Goal: Task Accomplishment & Management: Manage account settings

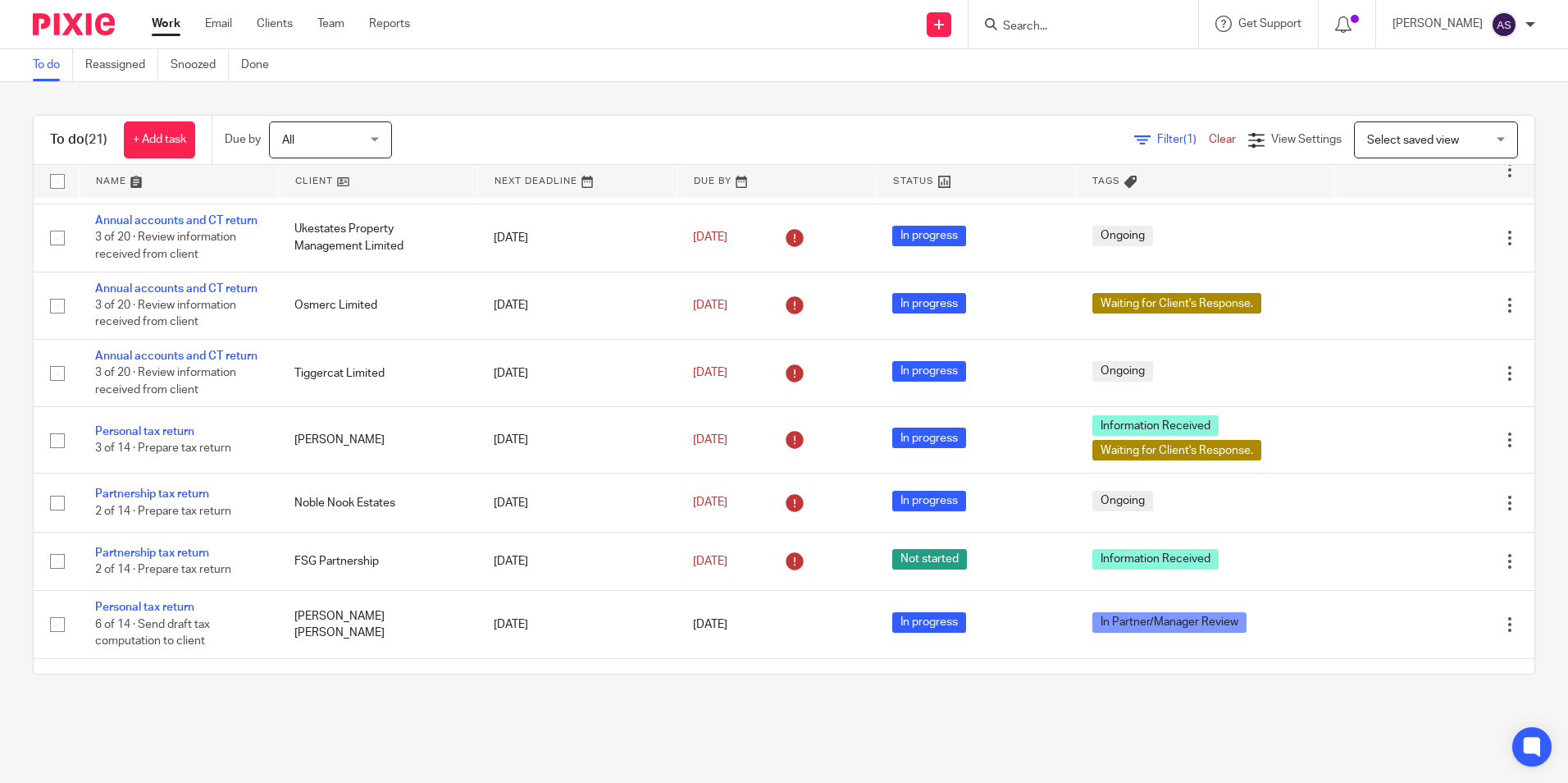
scroll to position [411, 0]
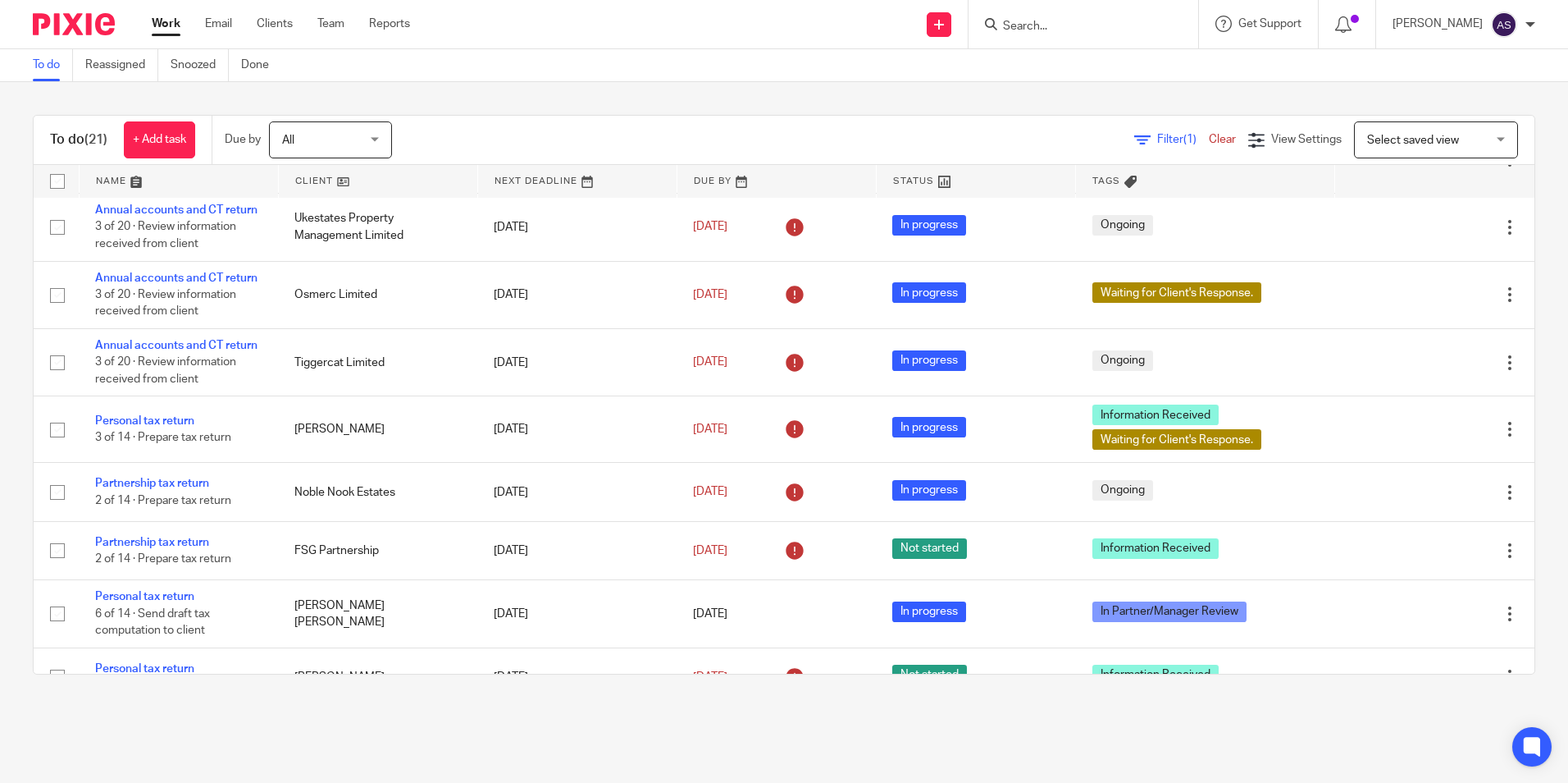
click at [592, 88] on div "To do (21) + Add task Due by All All Today Tomorrow This week Next week This mo…" at bounding box center [784, 395] width 1568 height 625
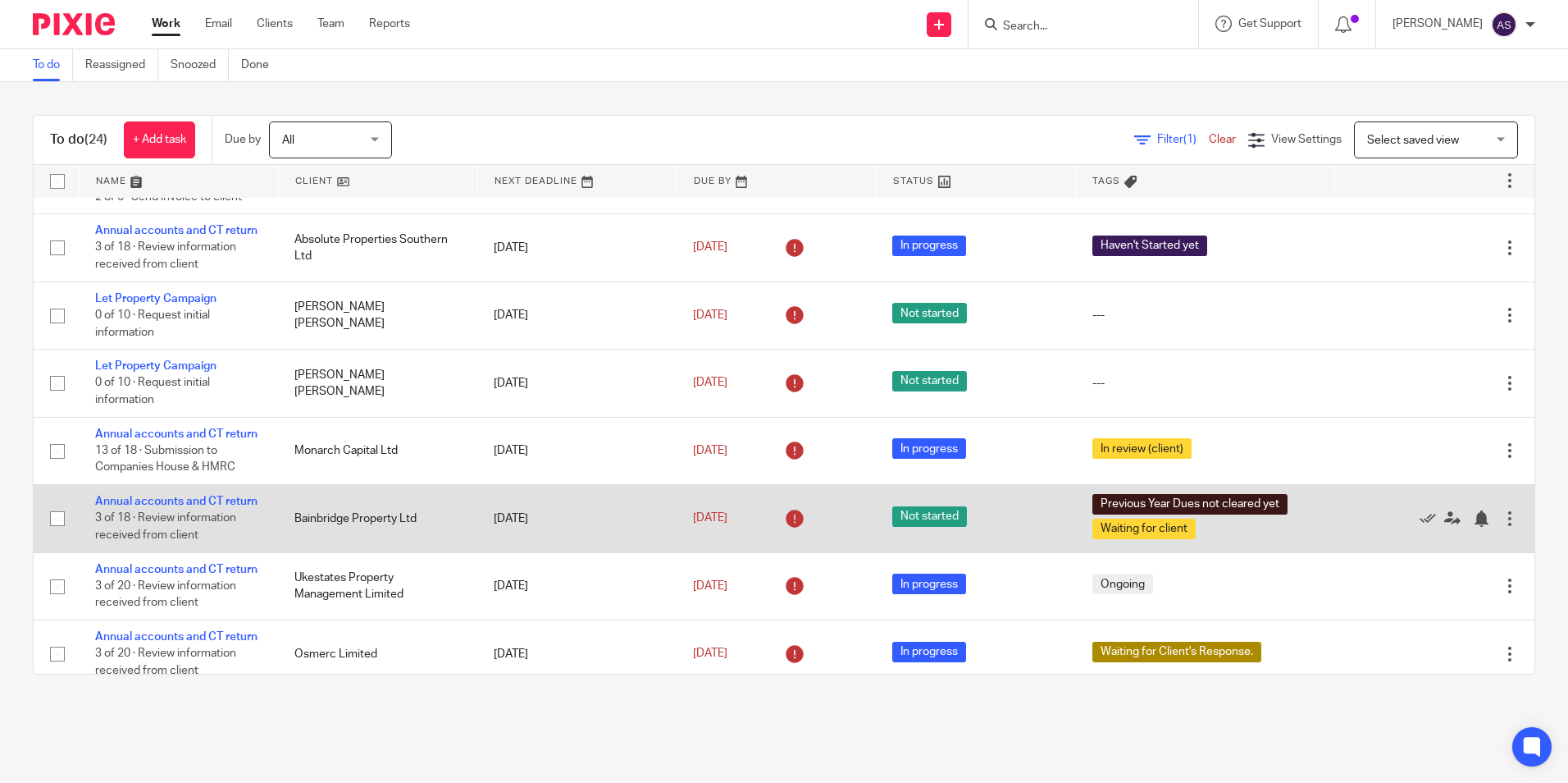
scroll to position [82, 0]
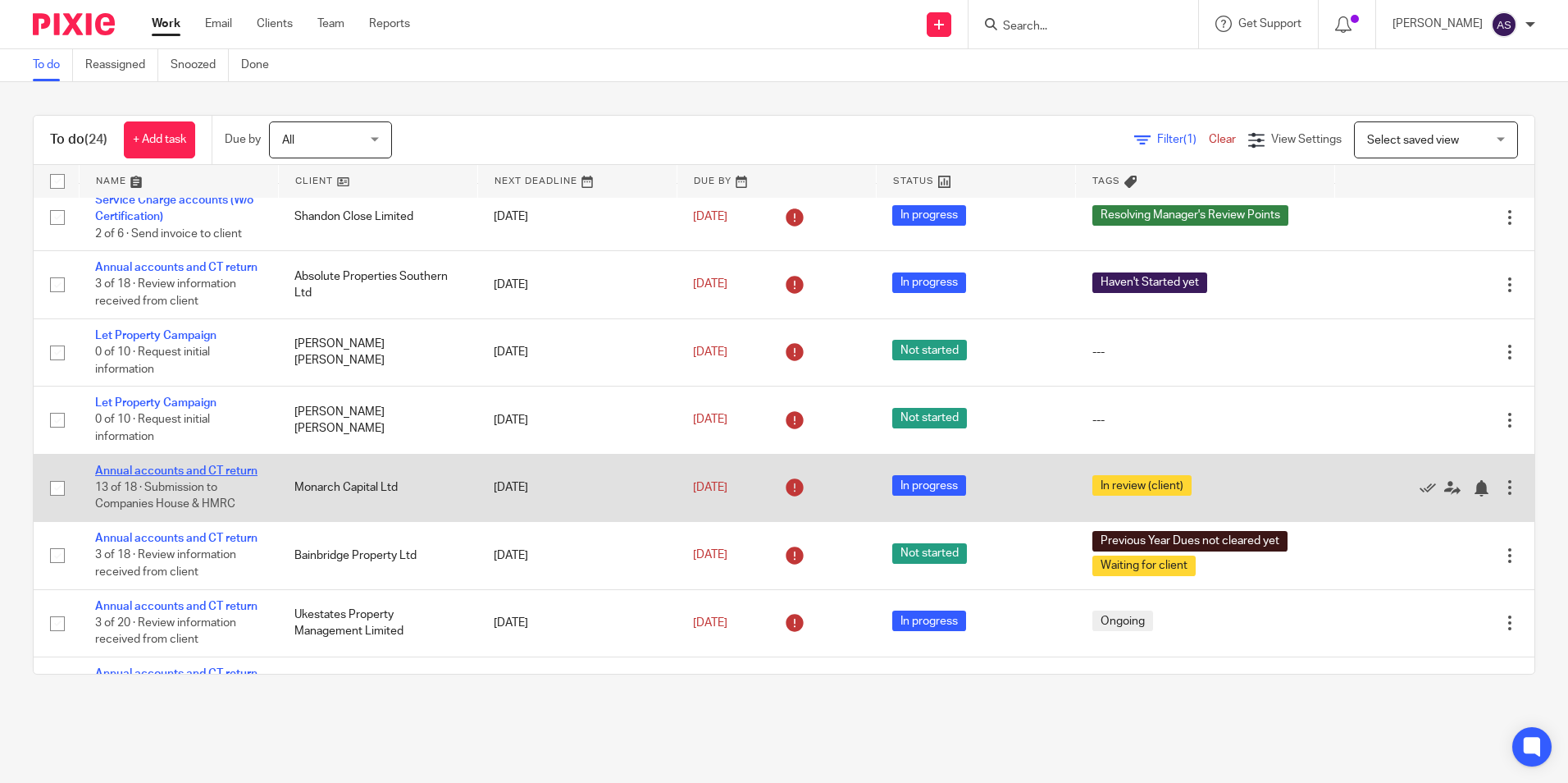
click at [145, 476] on link "Annual accounts and CT return" at bounding box center [175, 471] width 162 height 12
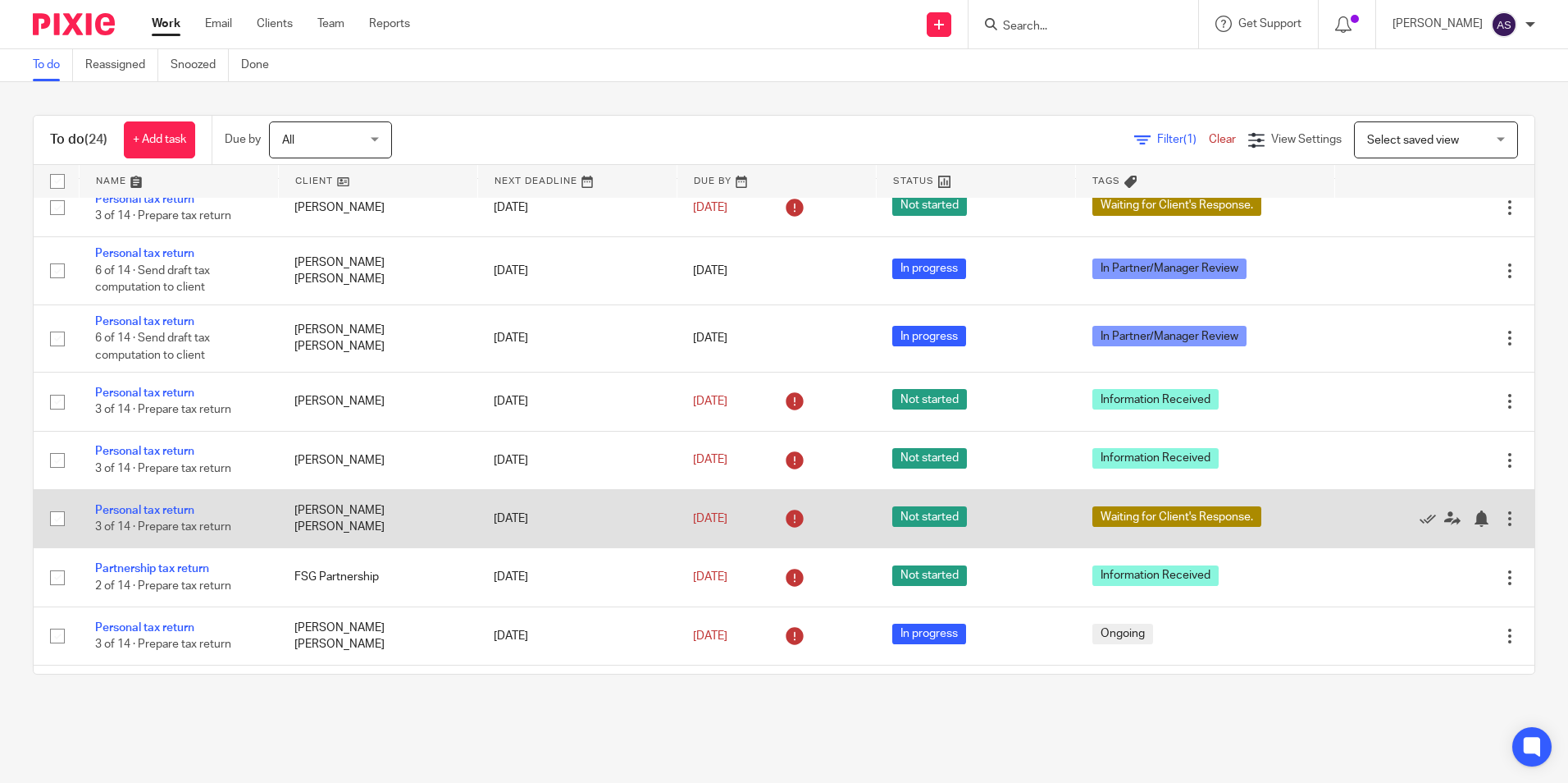
scroll to position [887, 0]
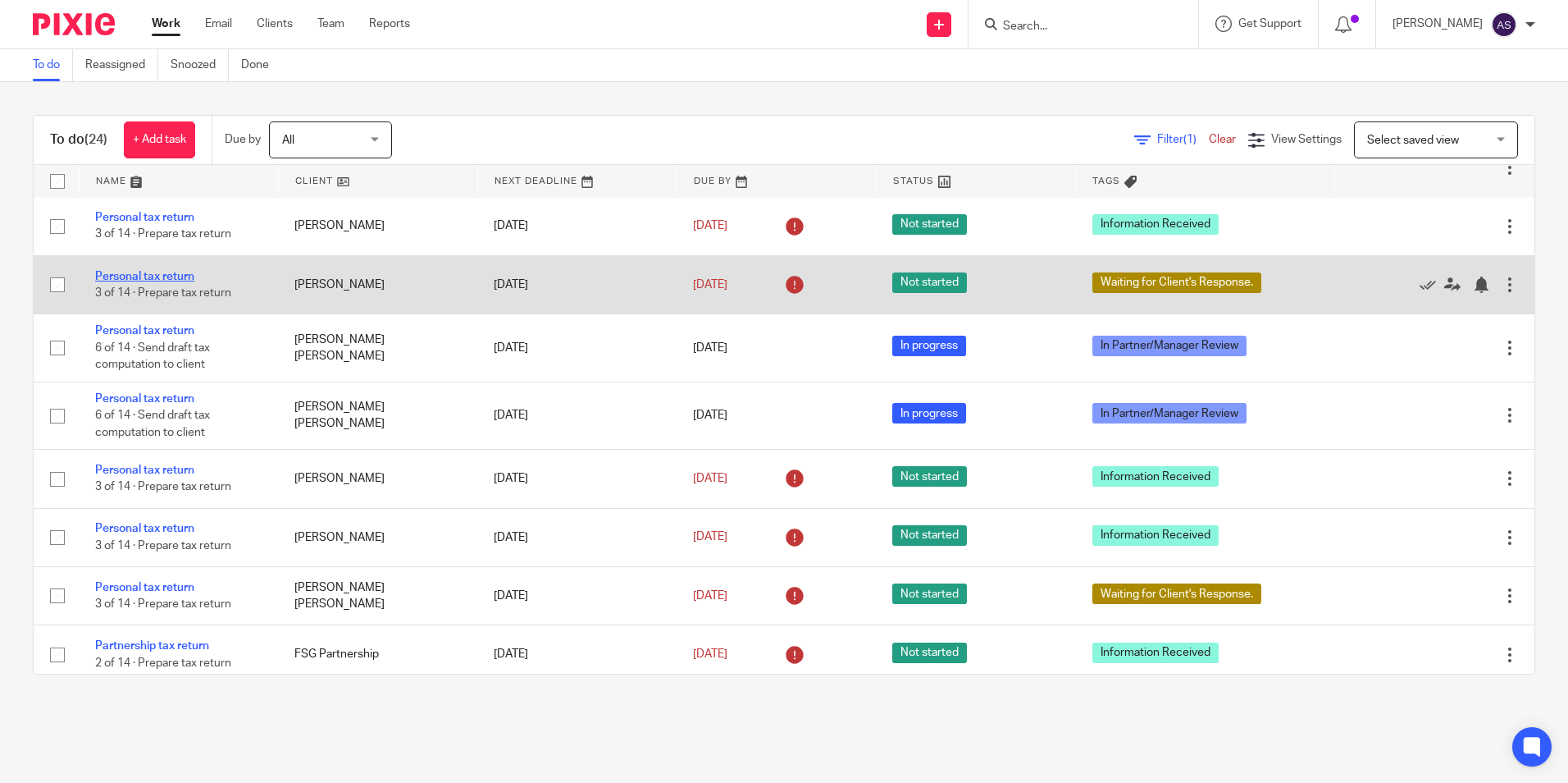
click at [135, 283] on link "Personal tax return" at bounding box center [144, 277] width 99 height 12
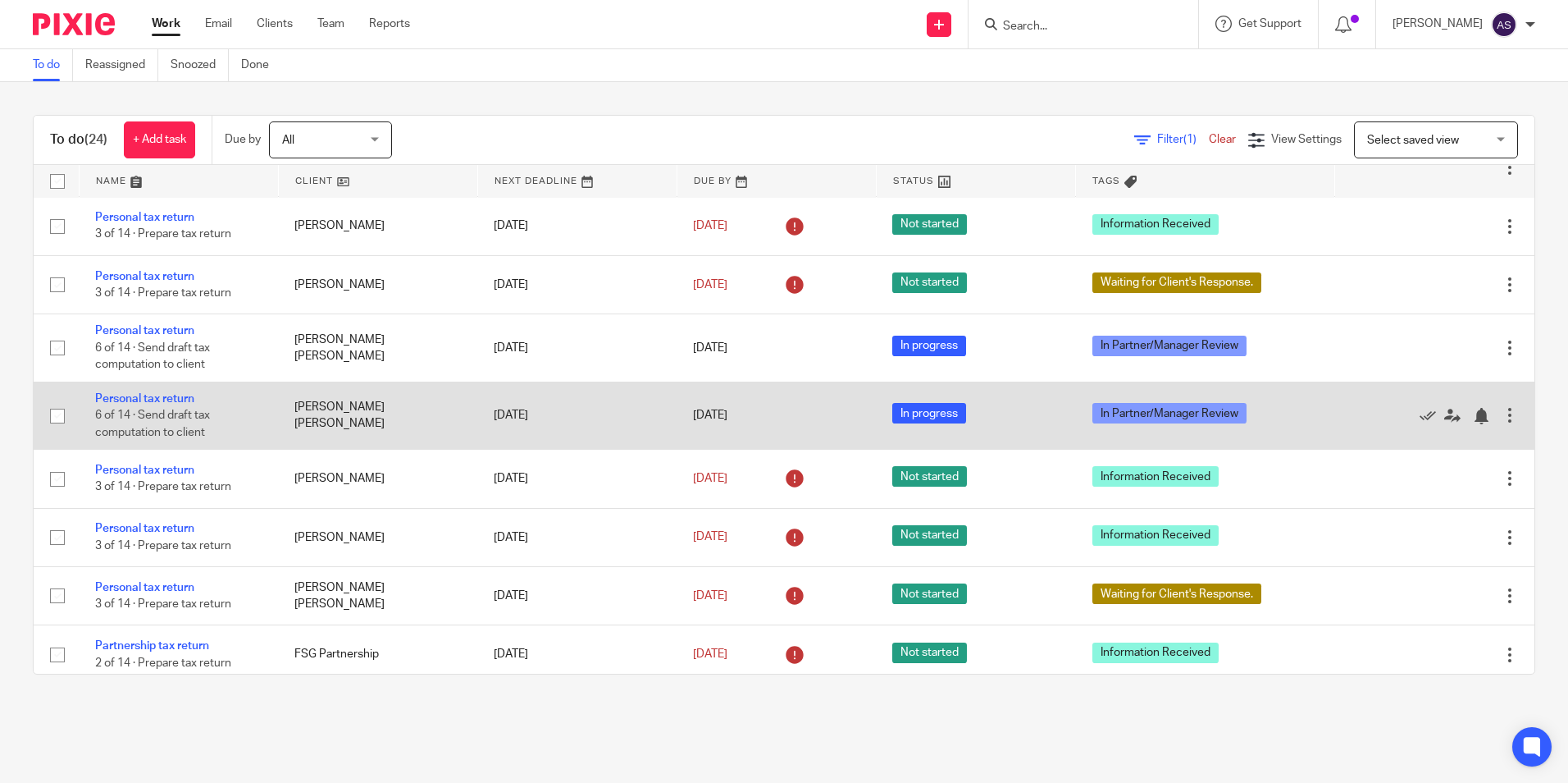
click at [532, 449] on td "[DATE]" at bounding box center [577, 415] width 199 height 67
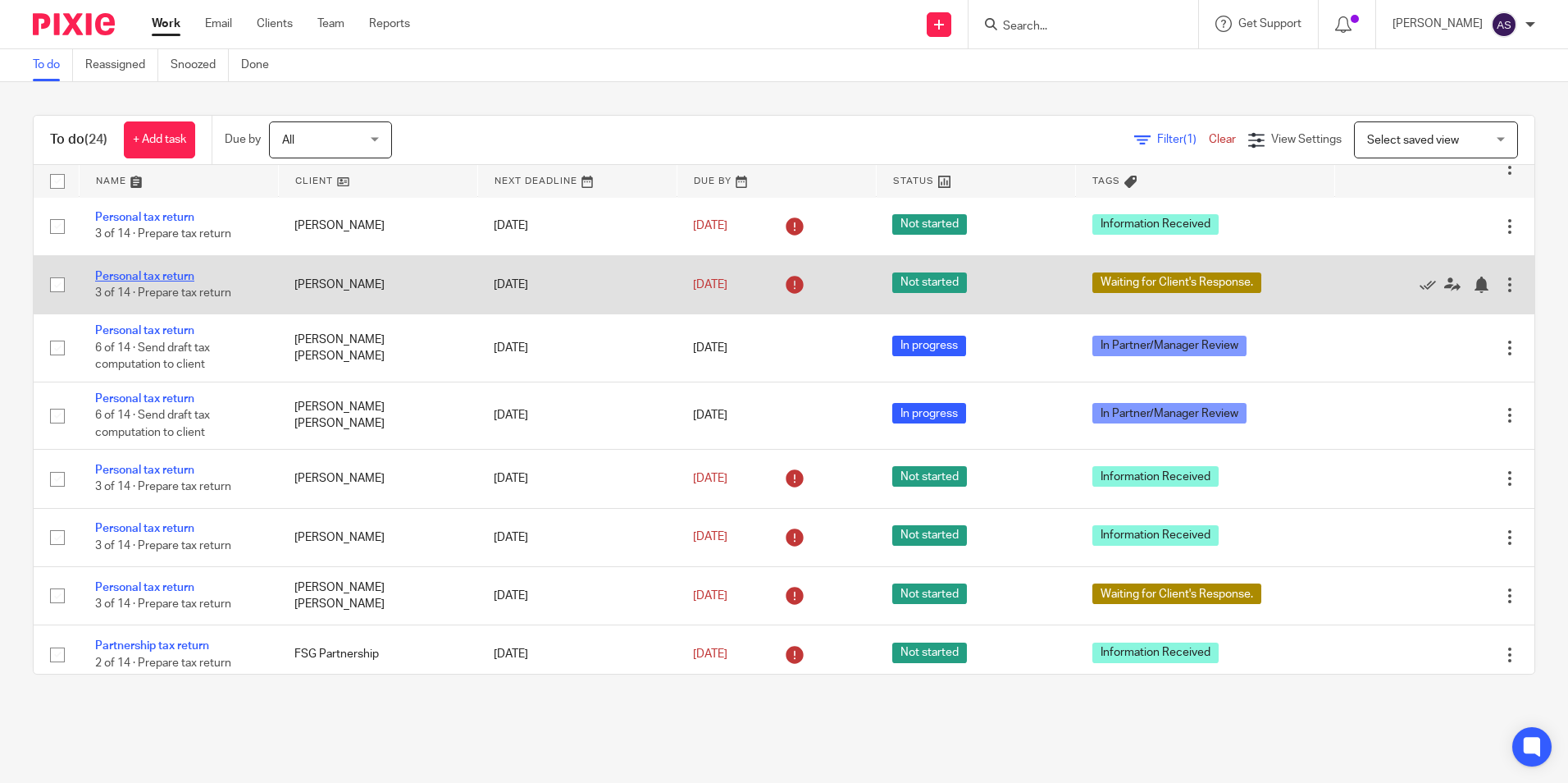
click at [179, 283] on link "Personal tax return" at bounding box center [144, 277] width 99 height 12
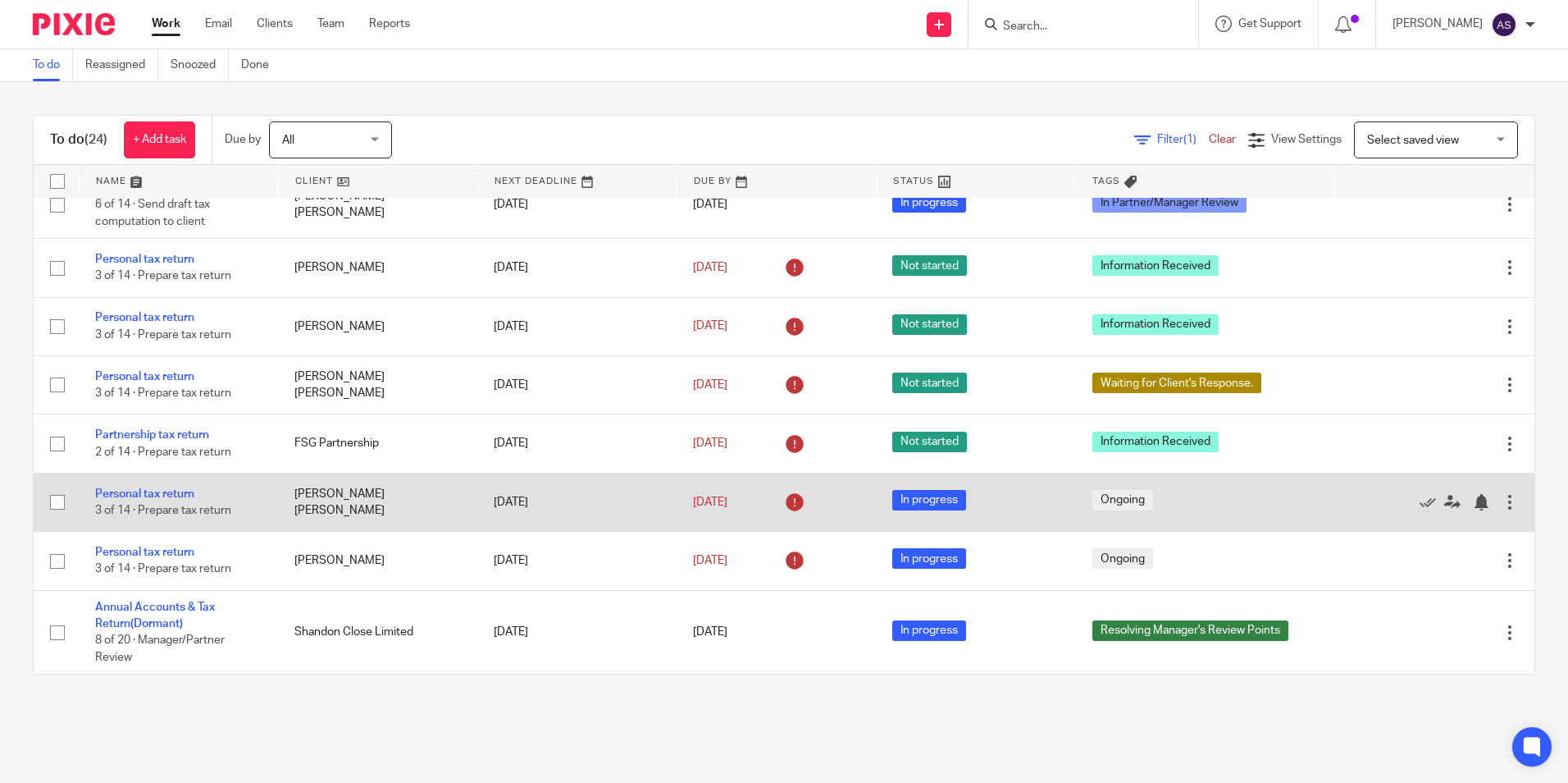
scroll to position [1215, 0]
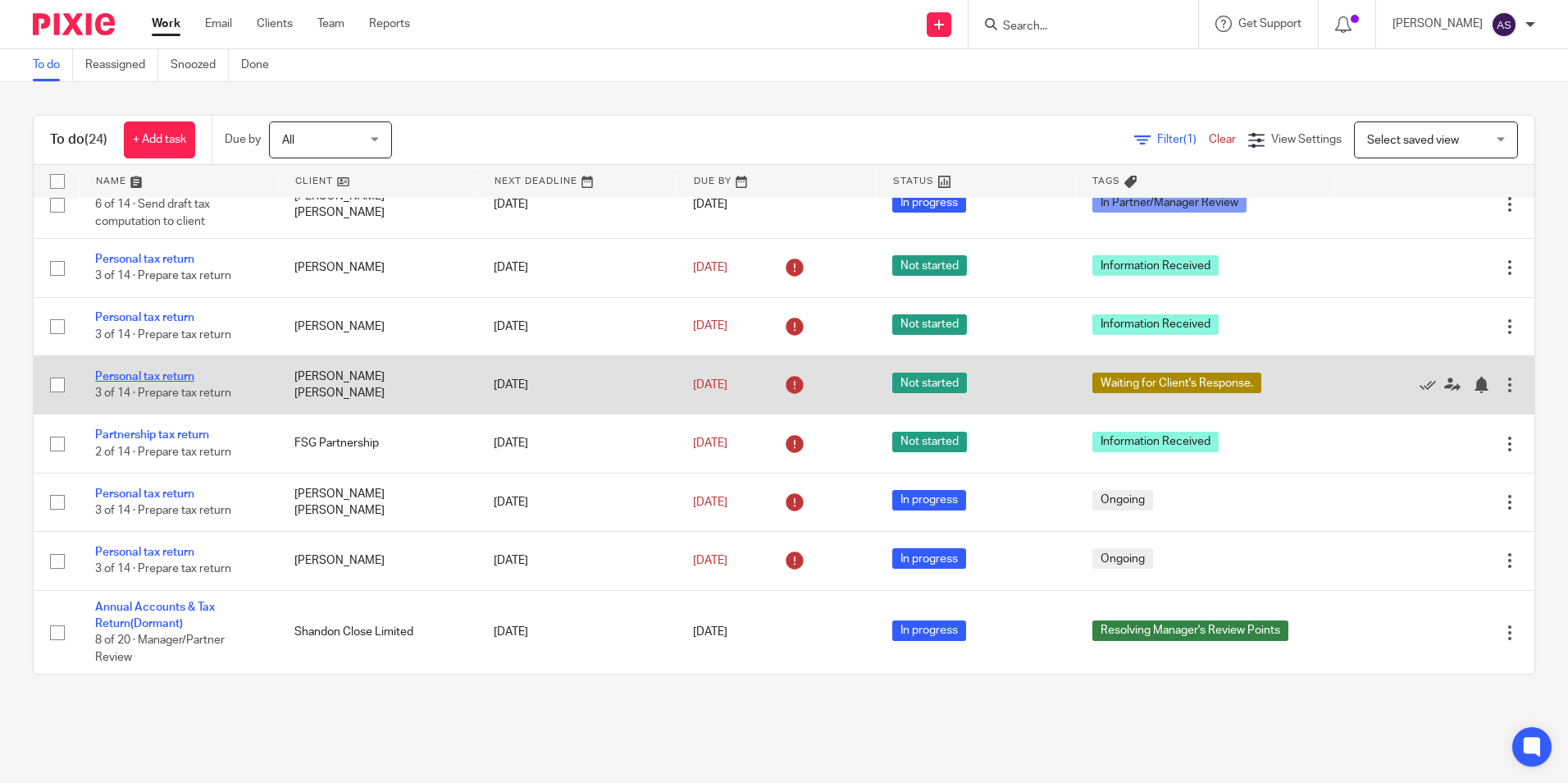
click at [177, 372] on link "Personal tax return" at bounding box center [144, 377] width 99 height 12
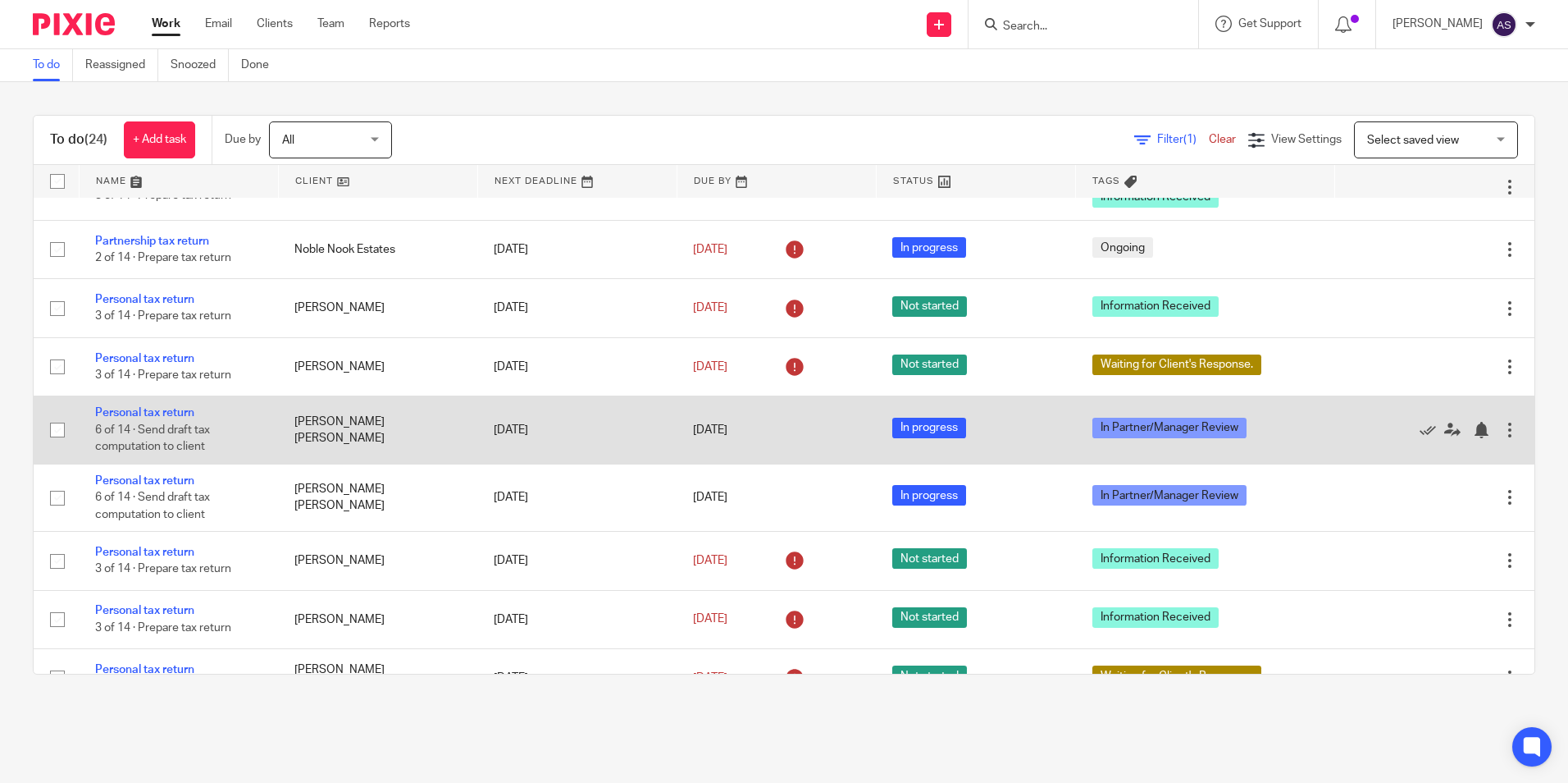
scroll to position [723, 0]
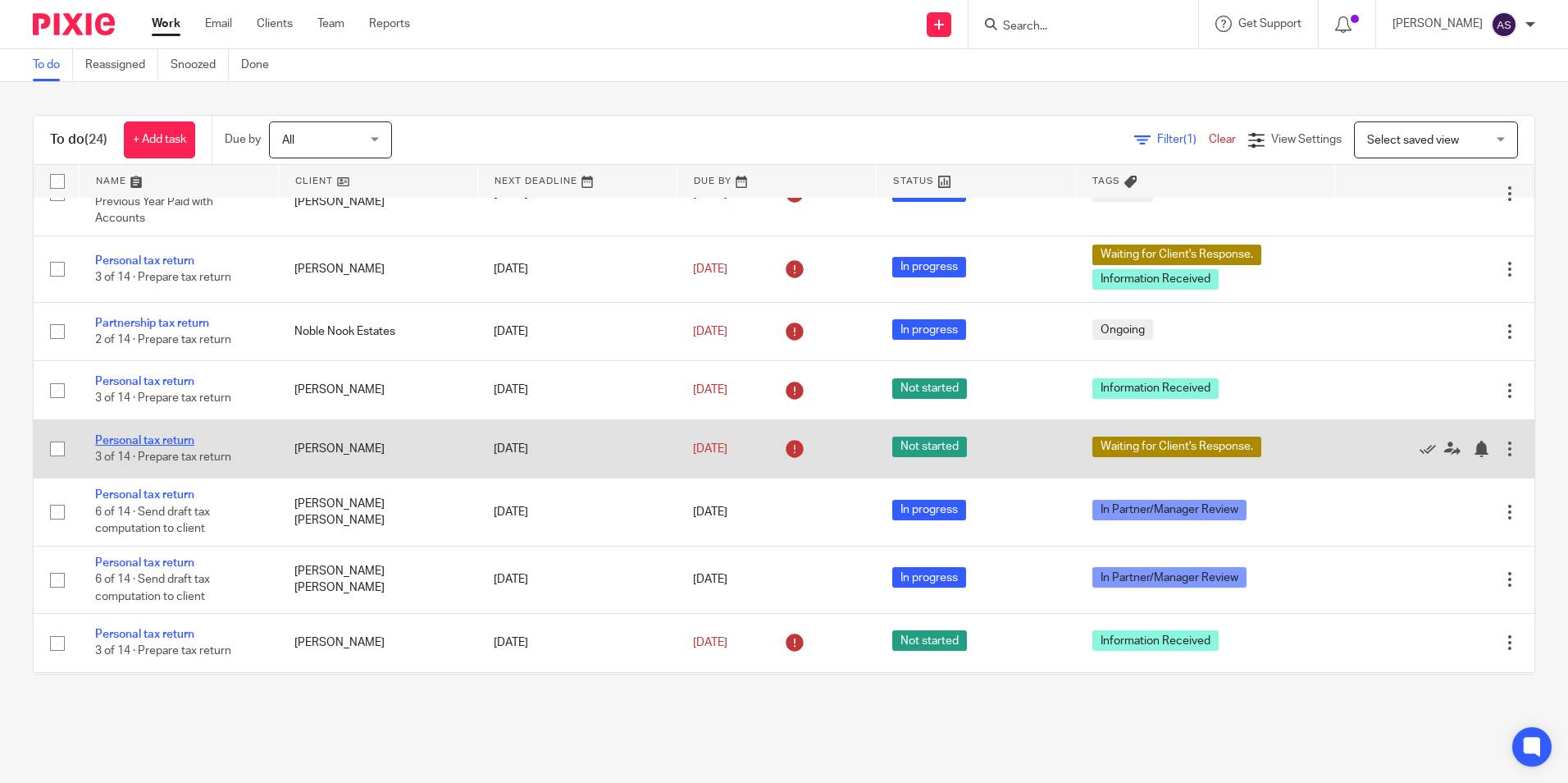
click at [185, 446] on link "Personal tax return" at bounding box center [144, 441] width 99 height 12
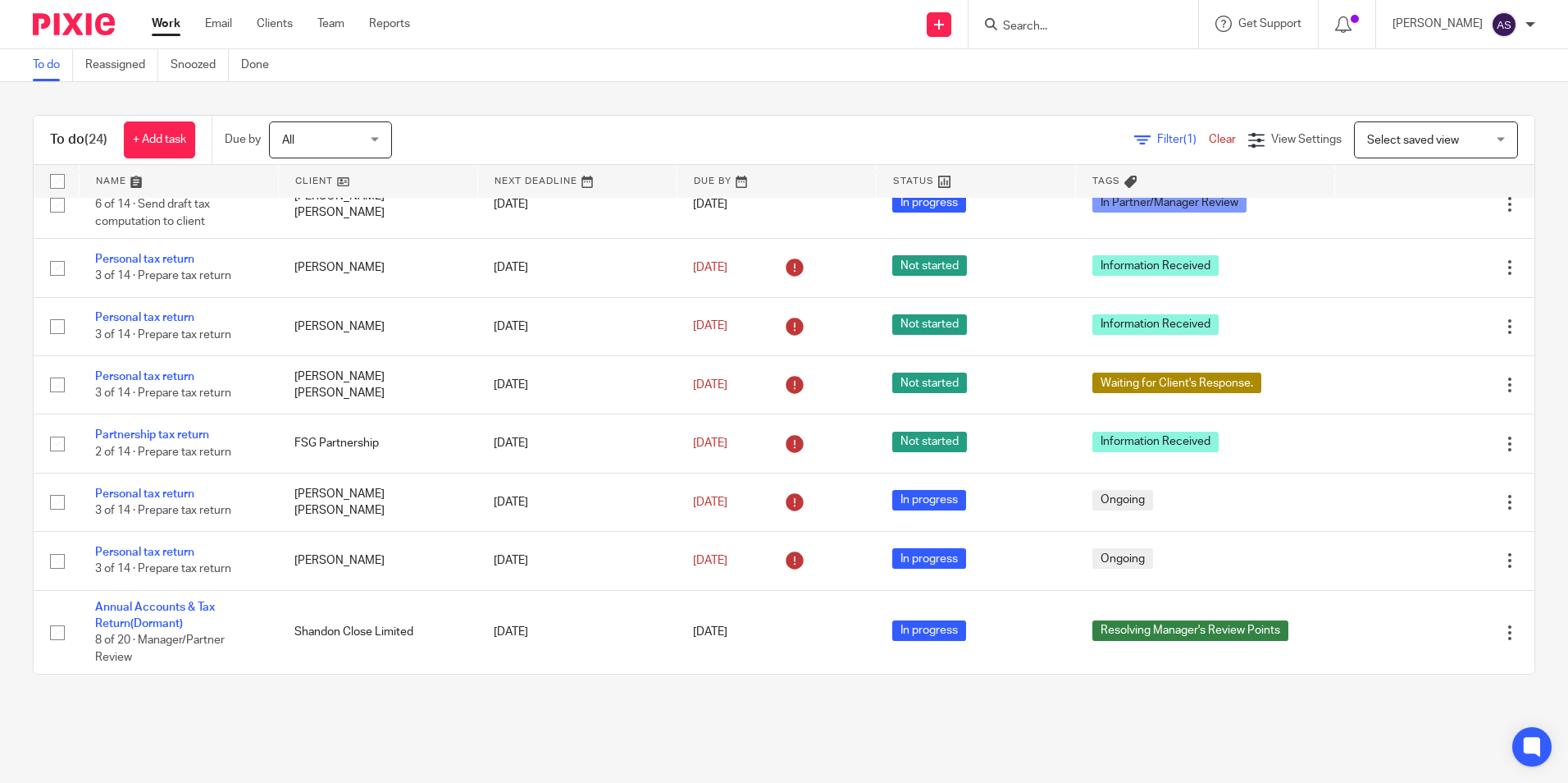
scroll to position [1215, 0]
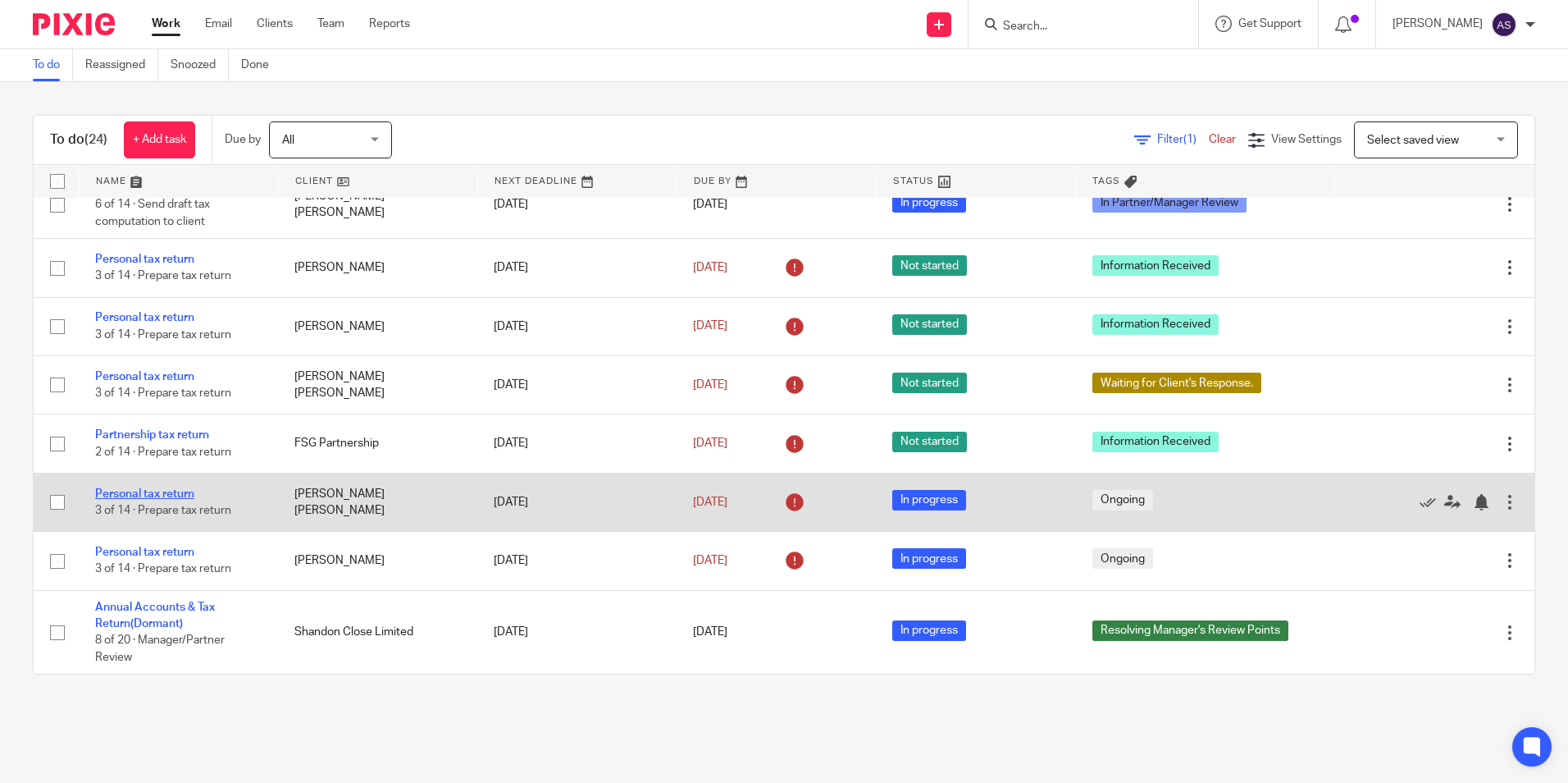
click at [189, 492] on link "Personal tax return" at bounding box center [144, 494] width 99 height 12
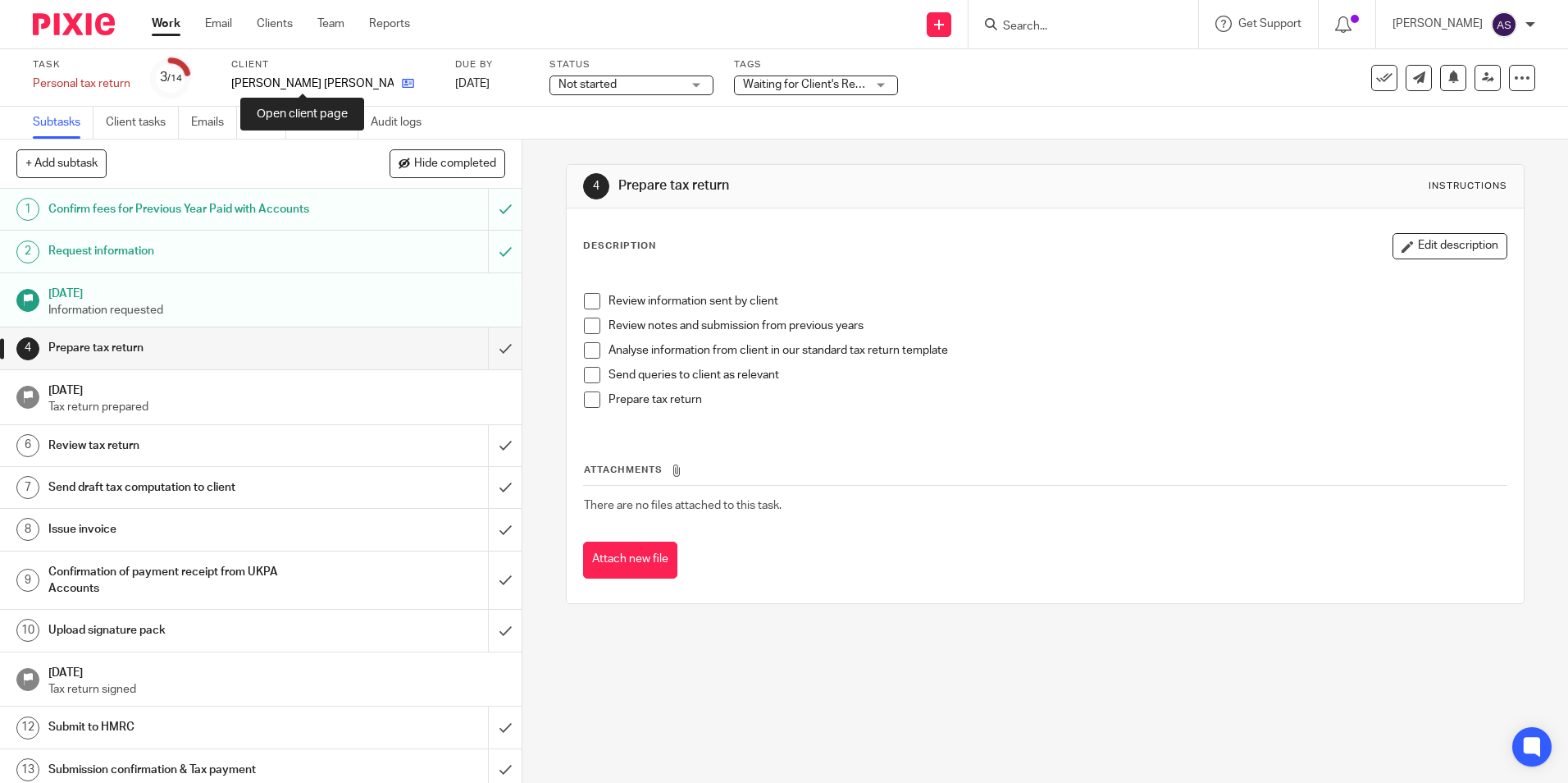
click at [402, 84] on icon at bounding box center [408, 83] width 12 height 12
click at [330, 86] on icon at bounding box center [336, 83] width 12 height 12
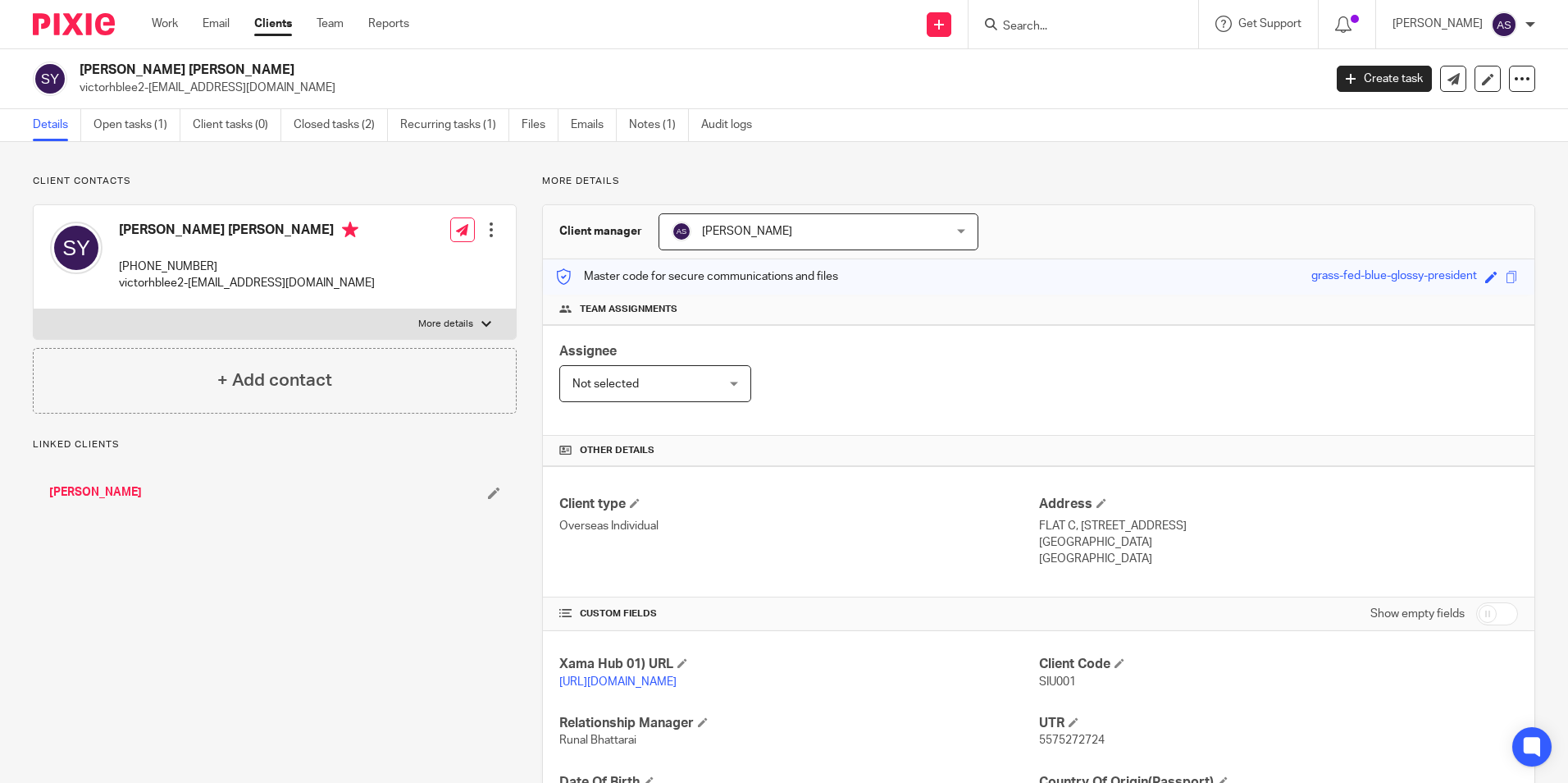
scroll to position [201, 0]
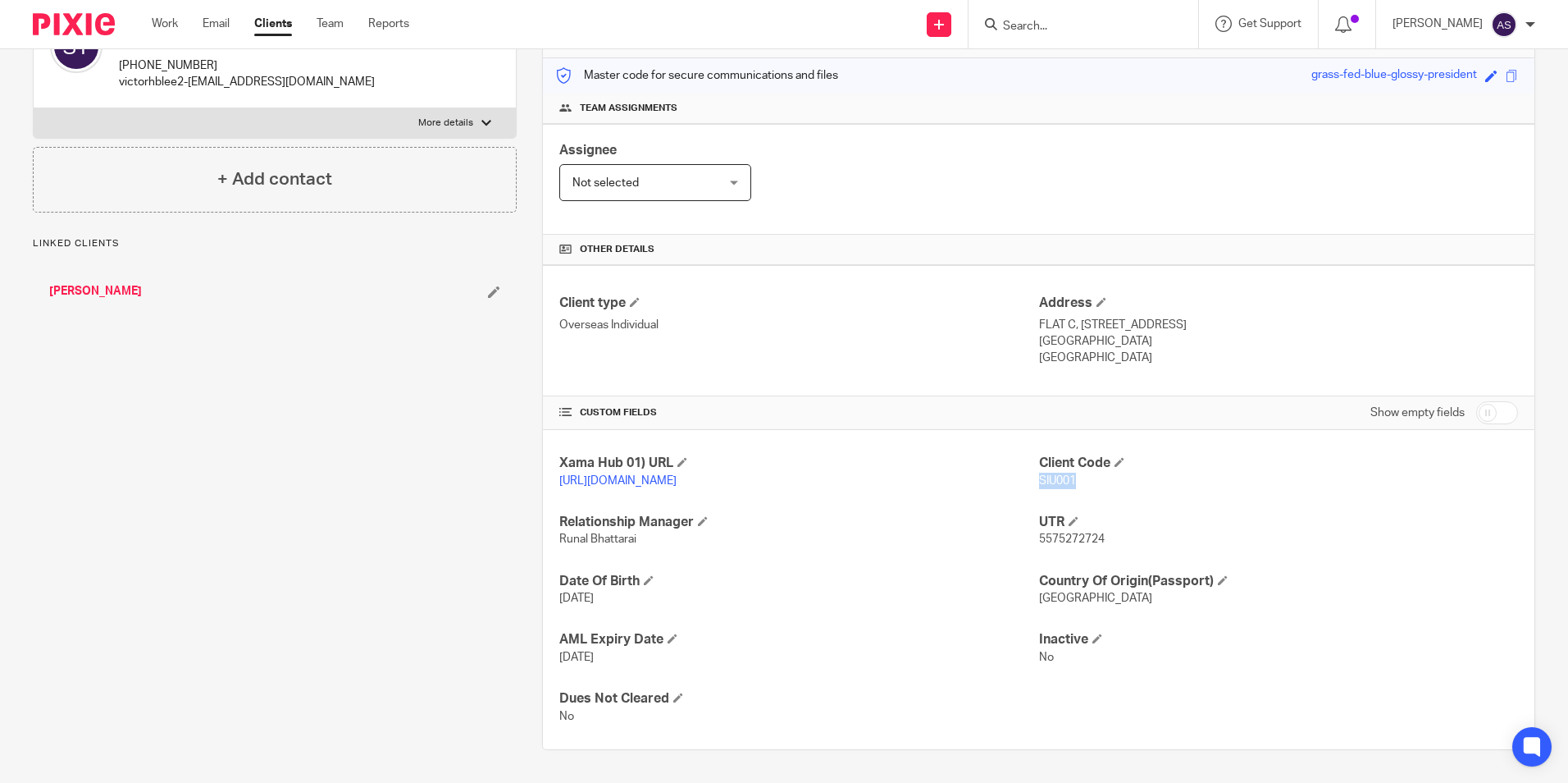
drag, startPoint x: 1072, startPoint y: 477, endPoint x: 1033, endPoint y: 479, distance: 39.1
click at [1040, 479] on p "SIU001" at bounding box center [1279, 481] width 479 height 17
copy span "SIU001"
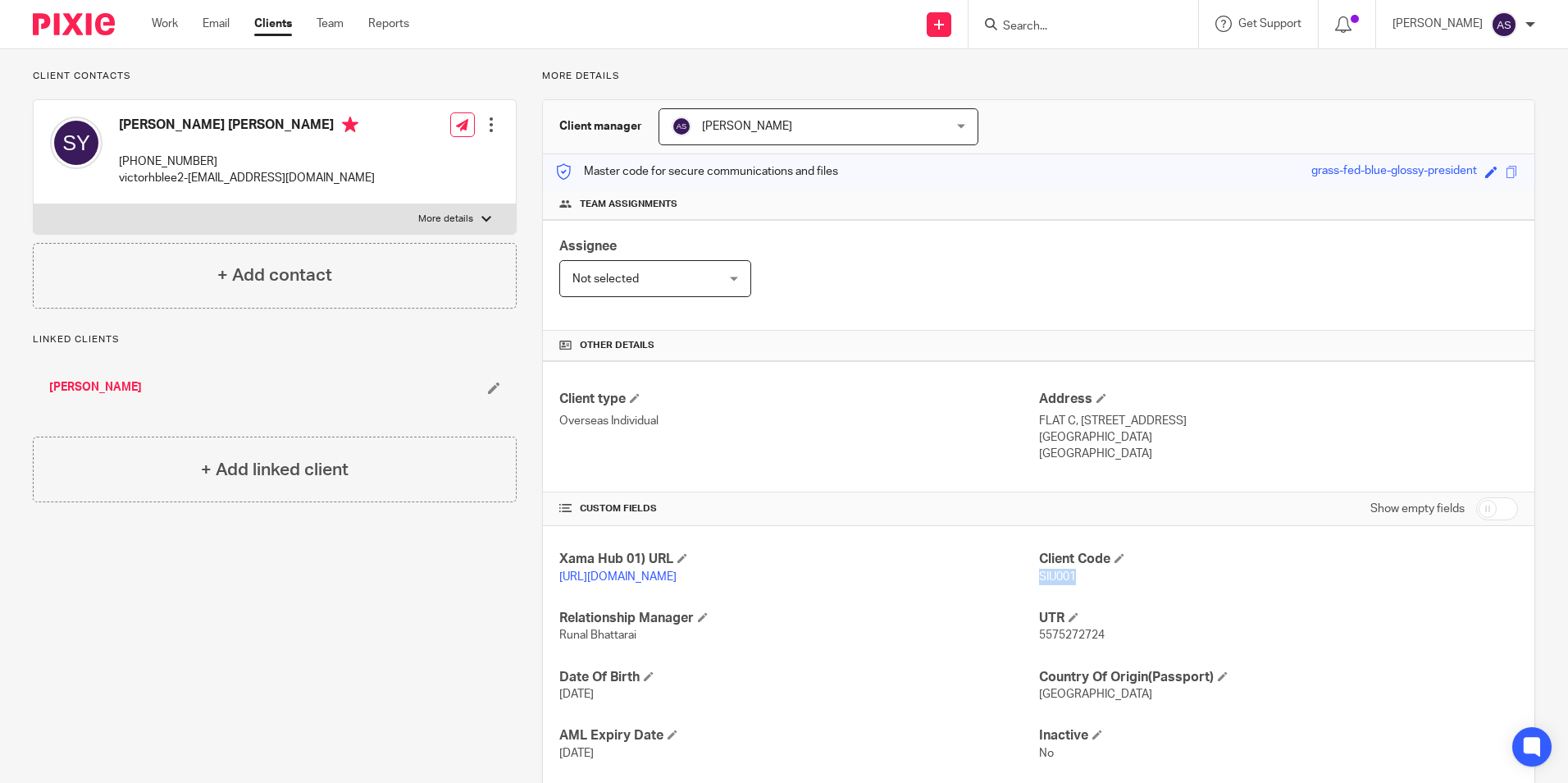
scroll to position [0, 0]
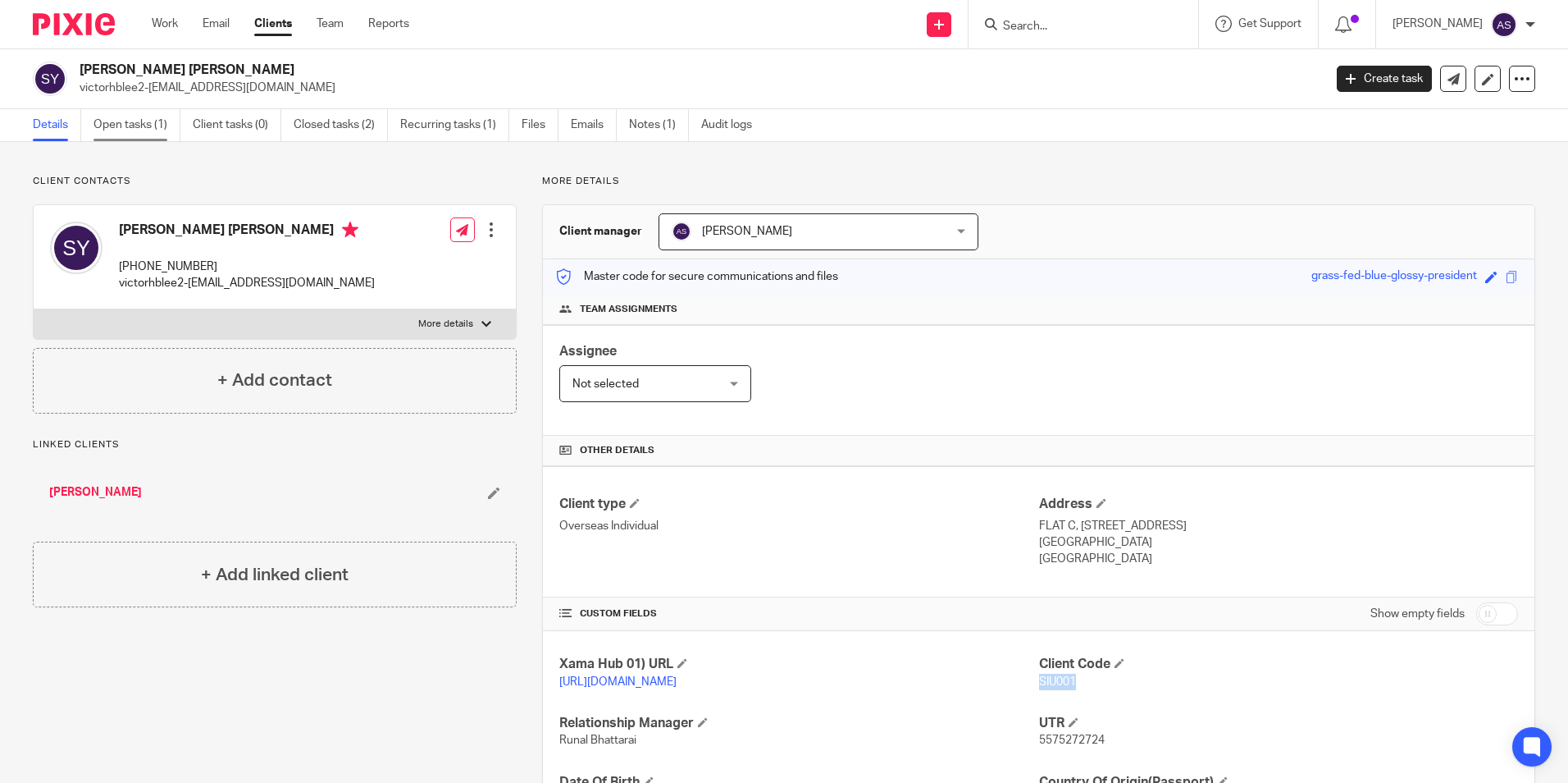
click at [142, 126] on link "Open tasks (1)" at bounding box center [137, 125] width 87 height 32
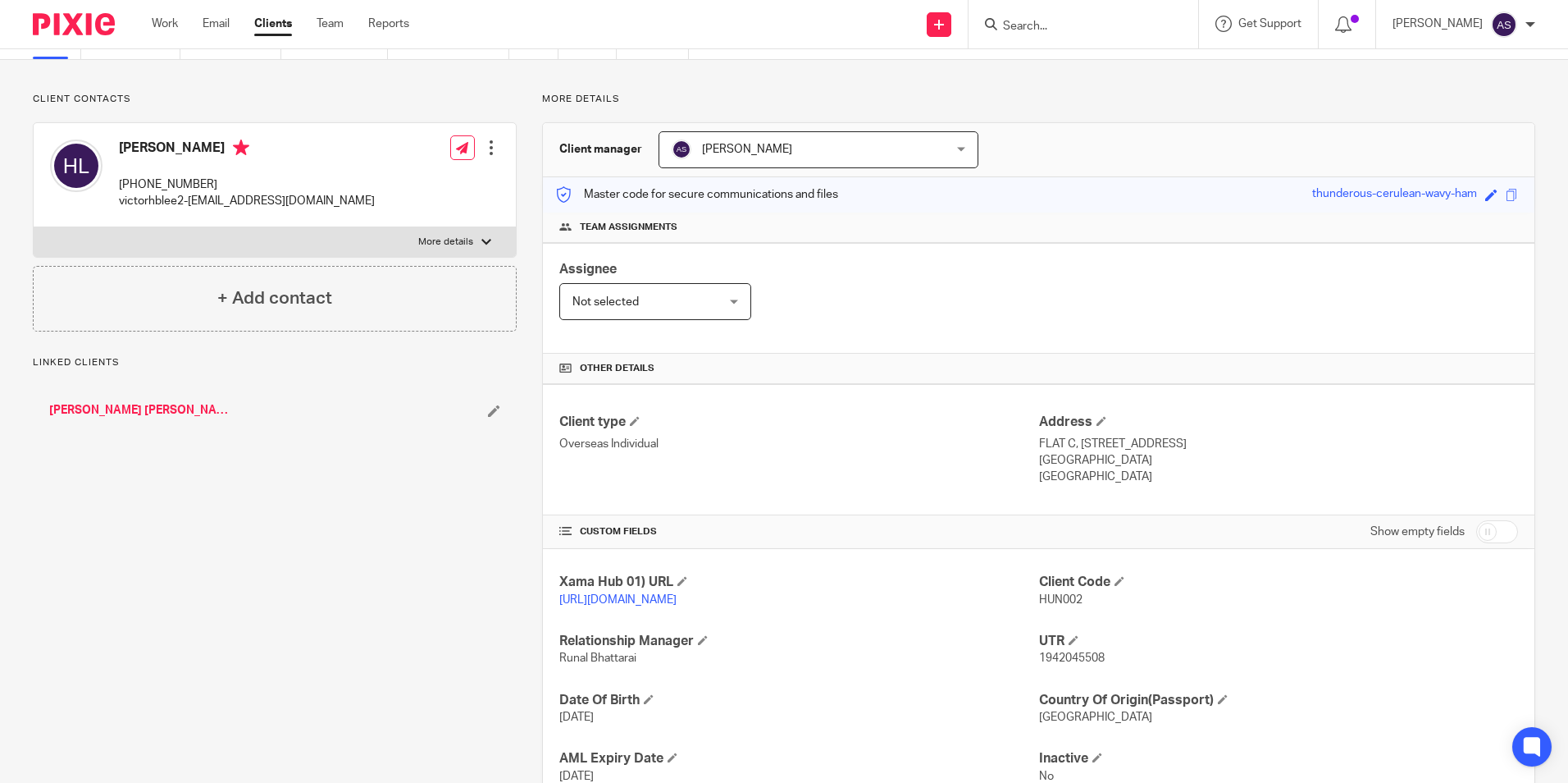
click at [1056, 599] on span "HUN002" at bounding box center [1061, 600] width 43 height 12
copy span "HUN002"
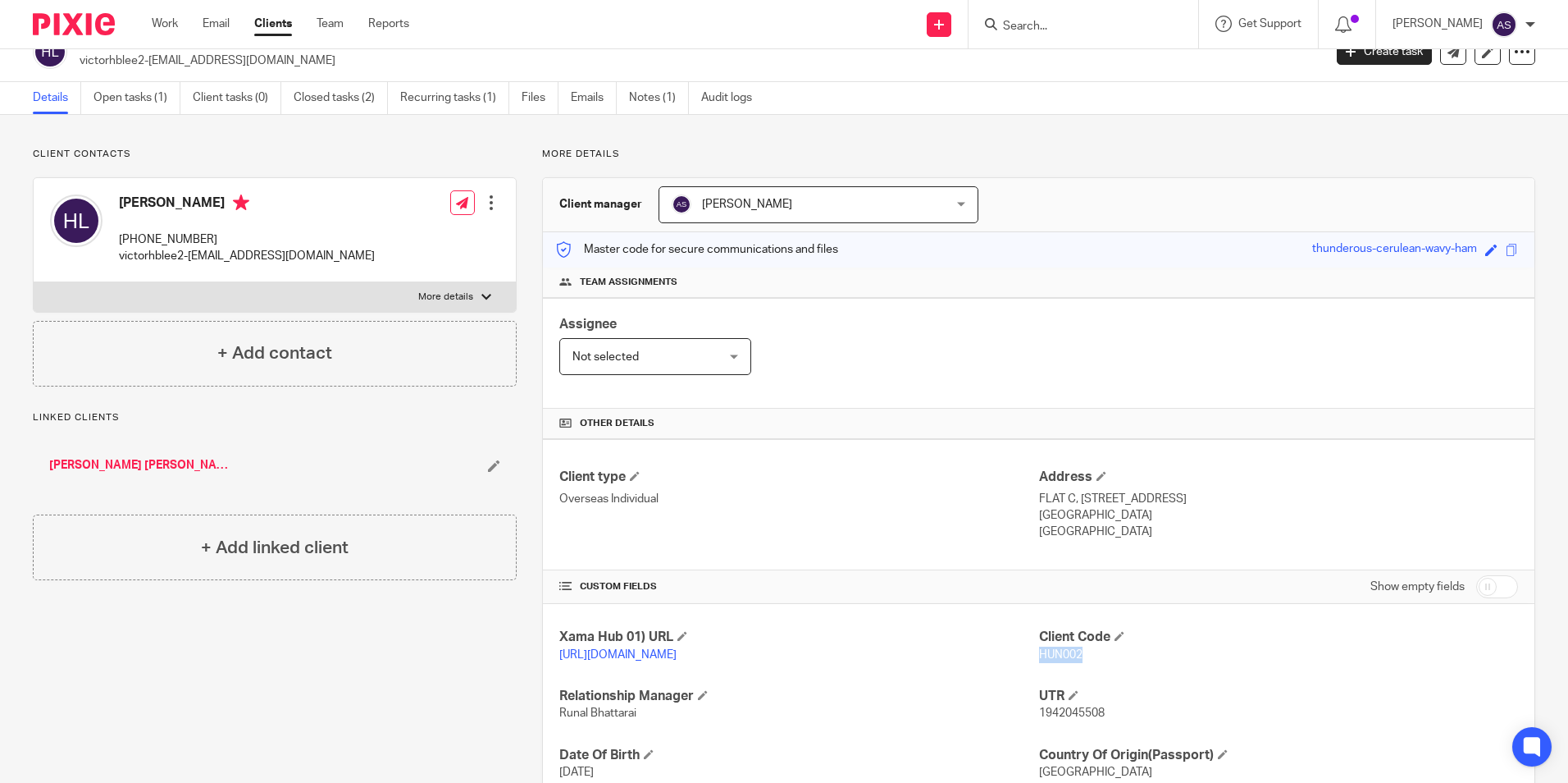
scroll to position [0, 0]
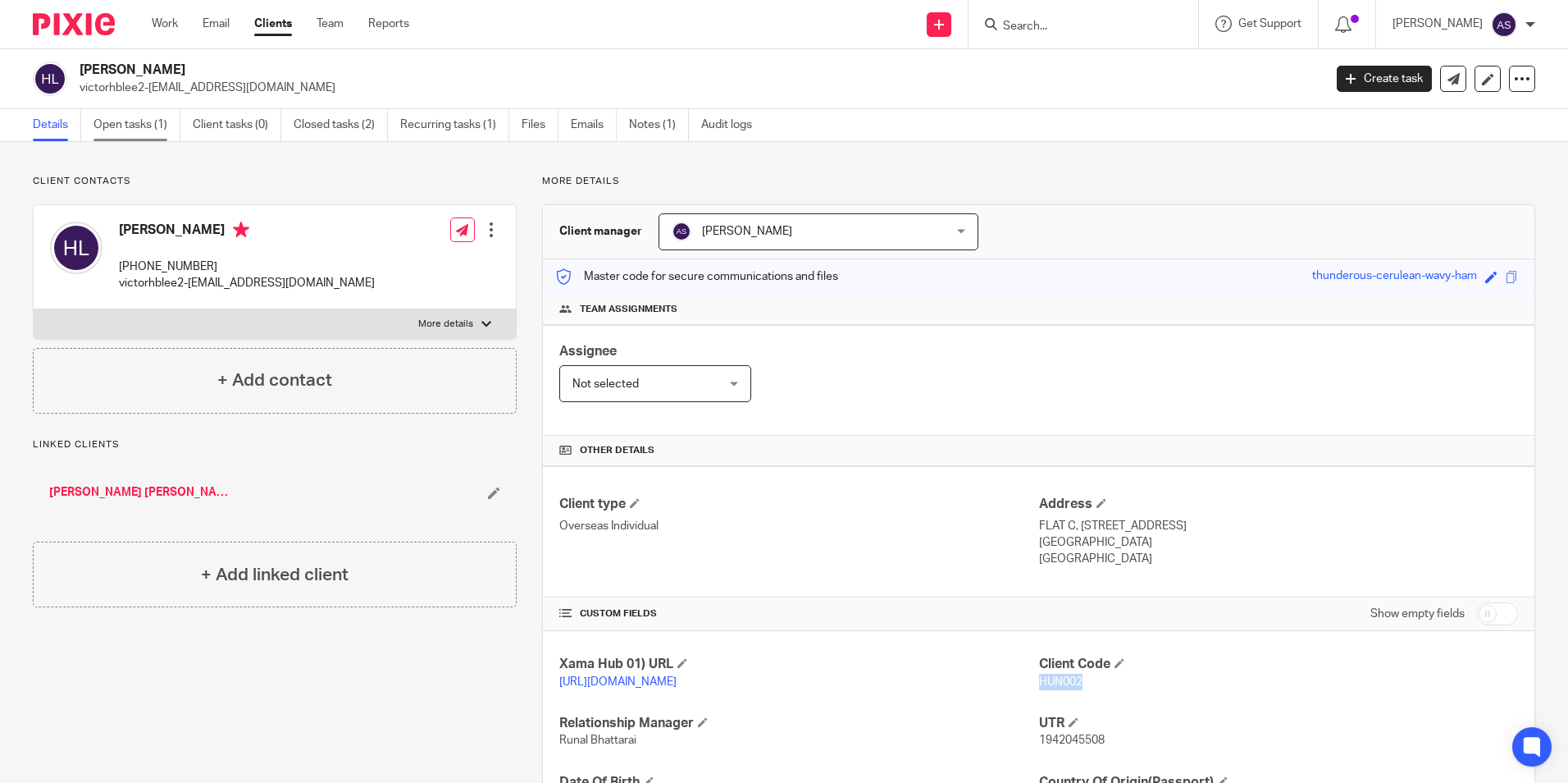
click at [124, 121] on link "Open tasks (1)" at bounding box center [137, 125] width 87 height 32
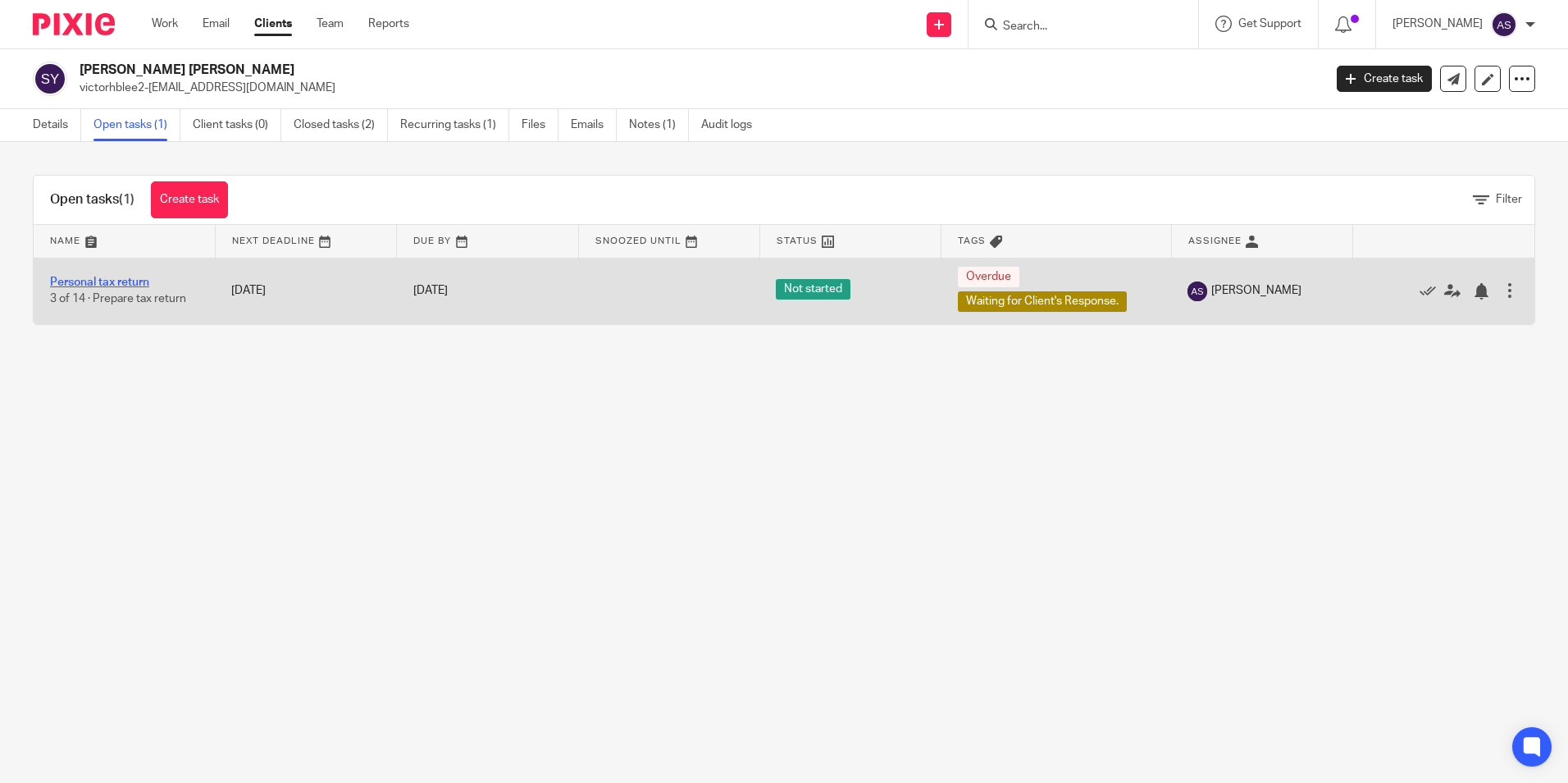
click at [81, 282] on link "Personal tax return" at bounding box center [99, 283] width 99 height 12
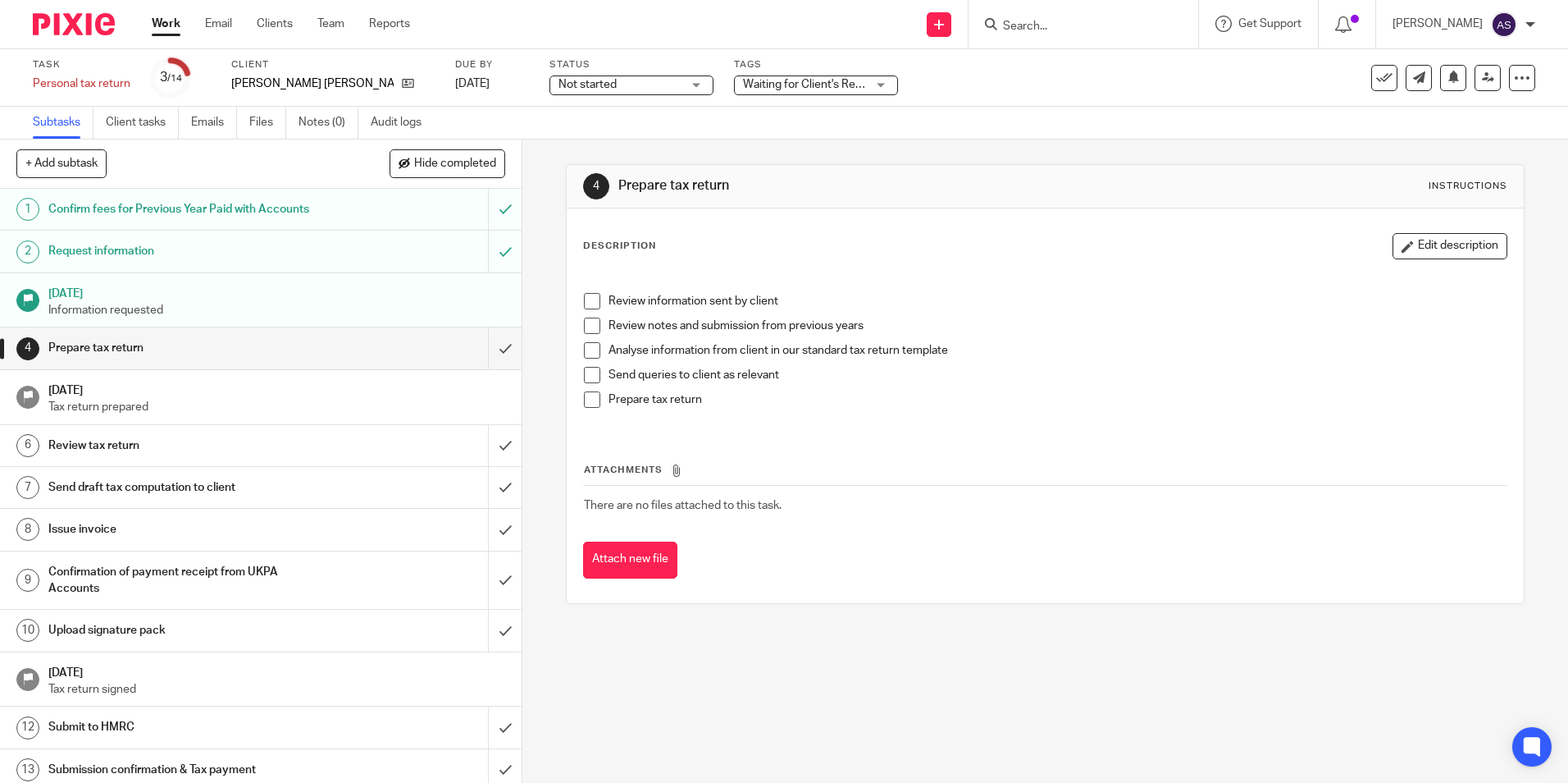
click at [622, 83] on span "Not started" at bounding box center [620, 85] width 123 height 17
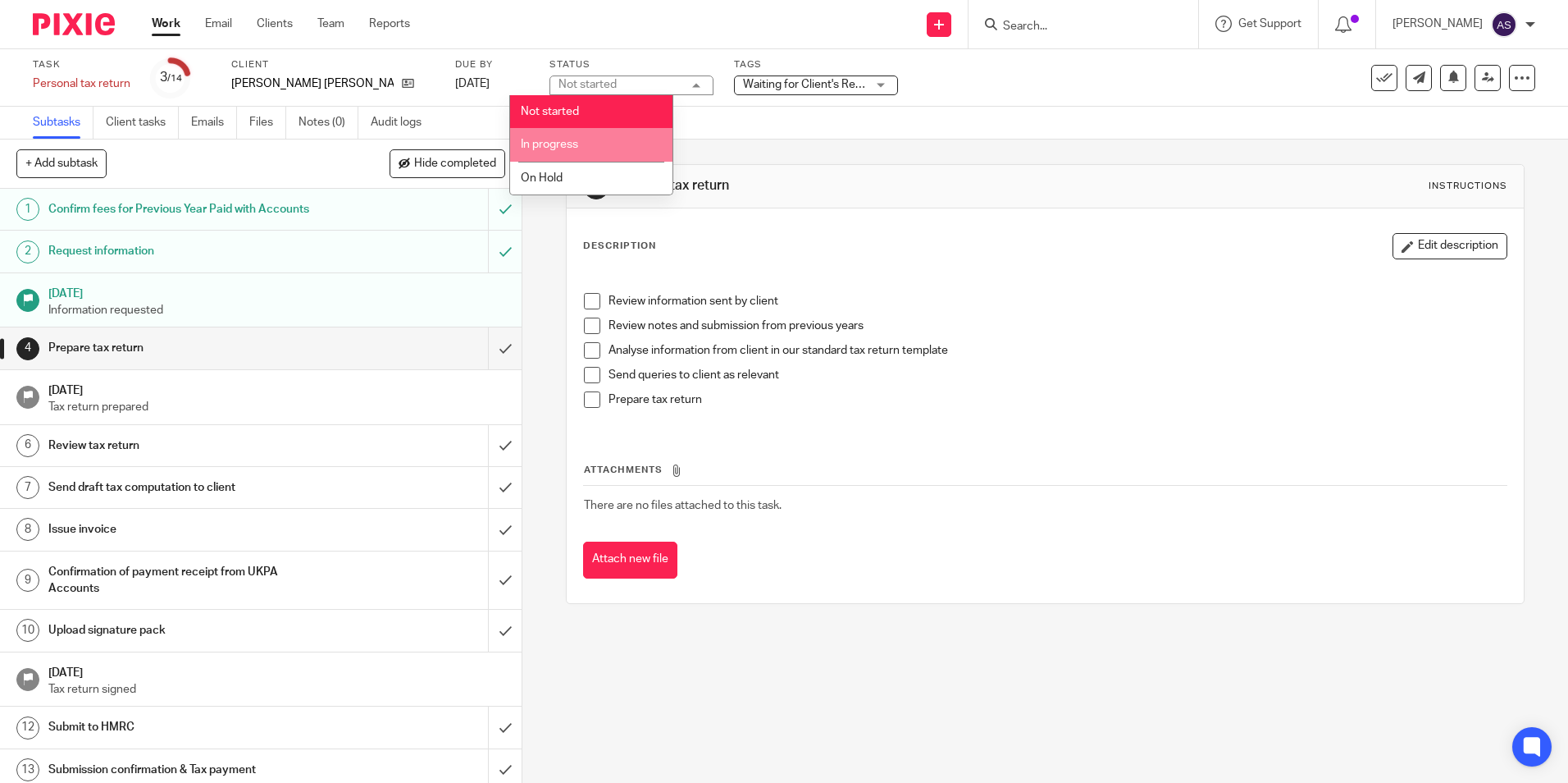
click at [595, 144] on li "In progress" at bounding box center [591, 145] width 162 height 33
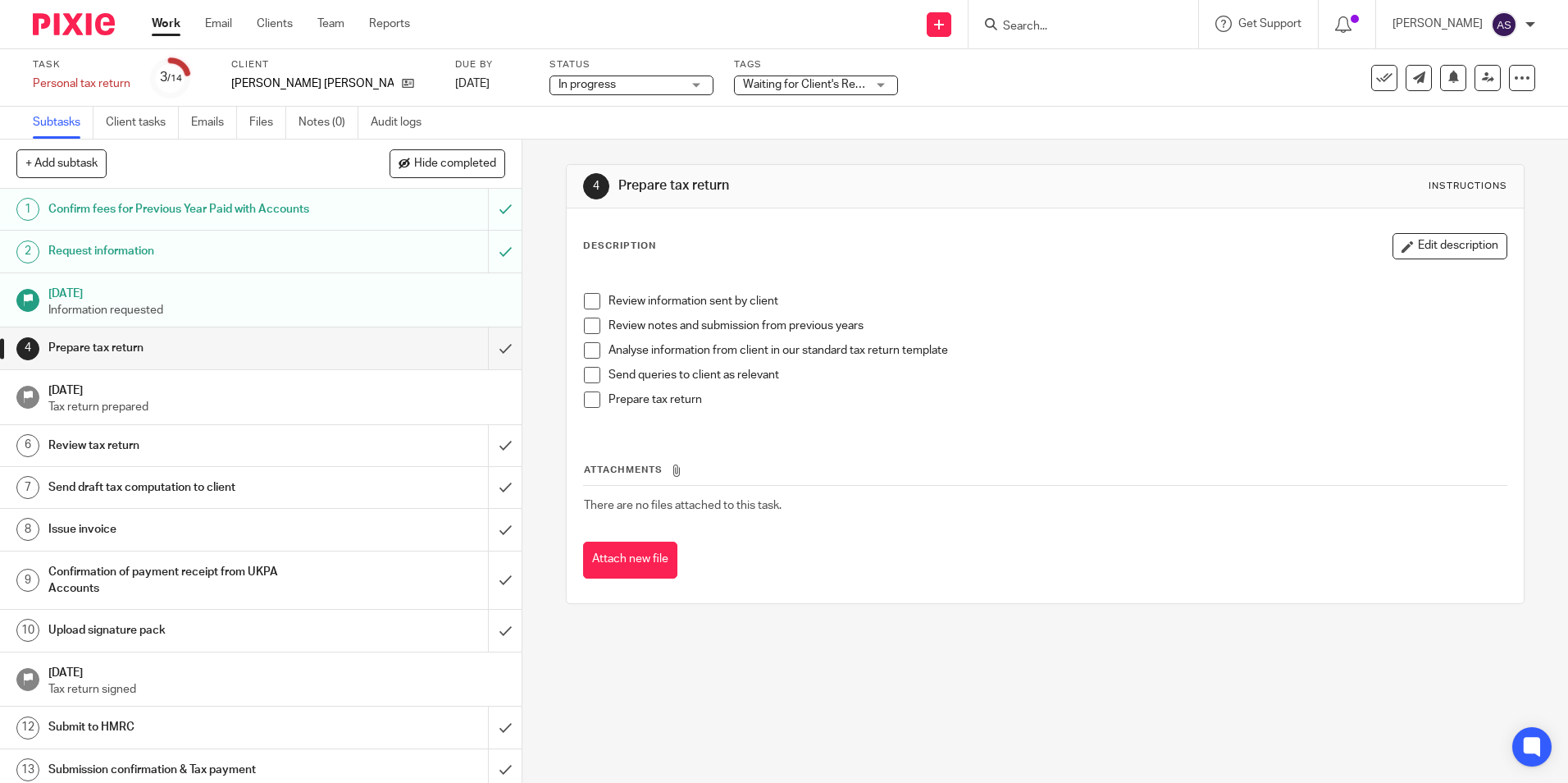
click at [743, 81] on span "Waiting for Client's Response." at bounding box center [819, 85] width 153 height 12
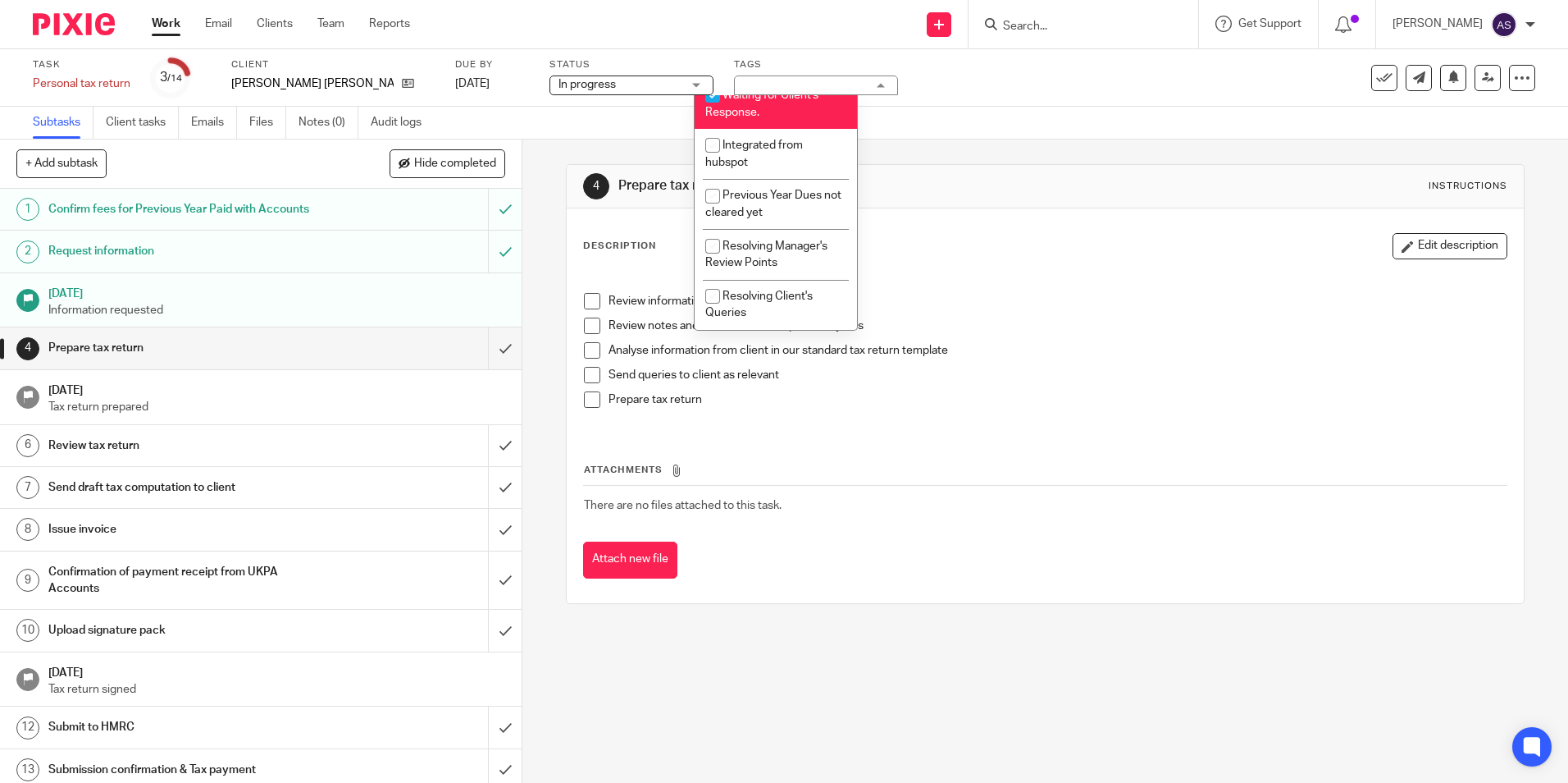
scroll to position [202, 0]
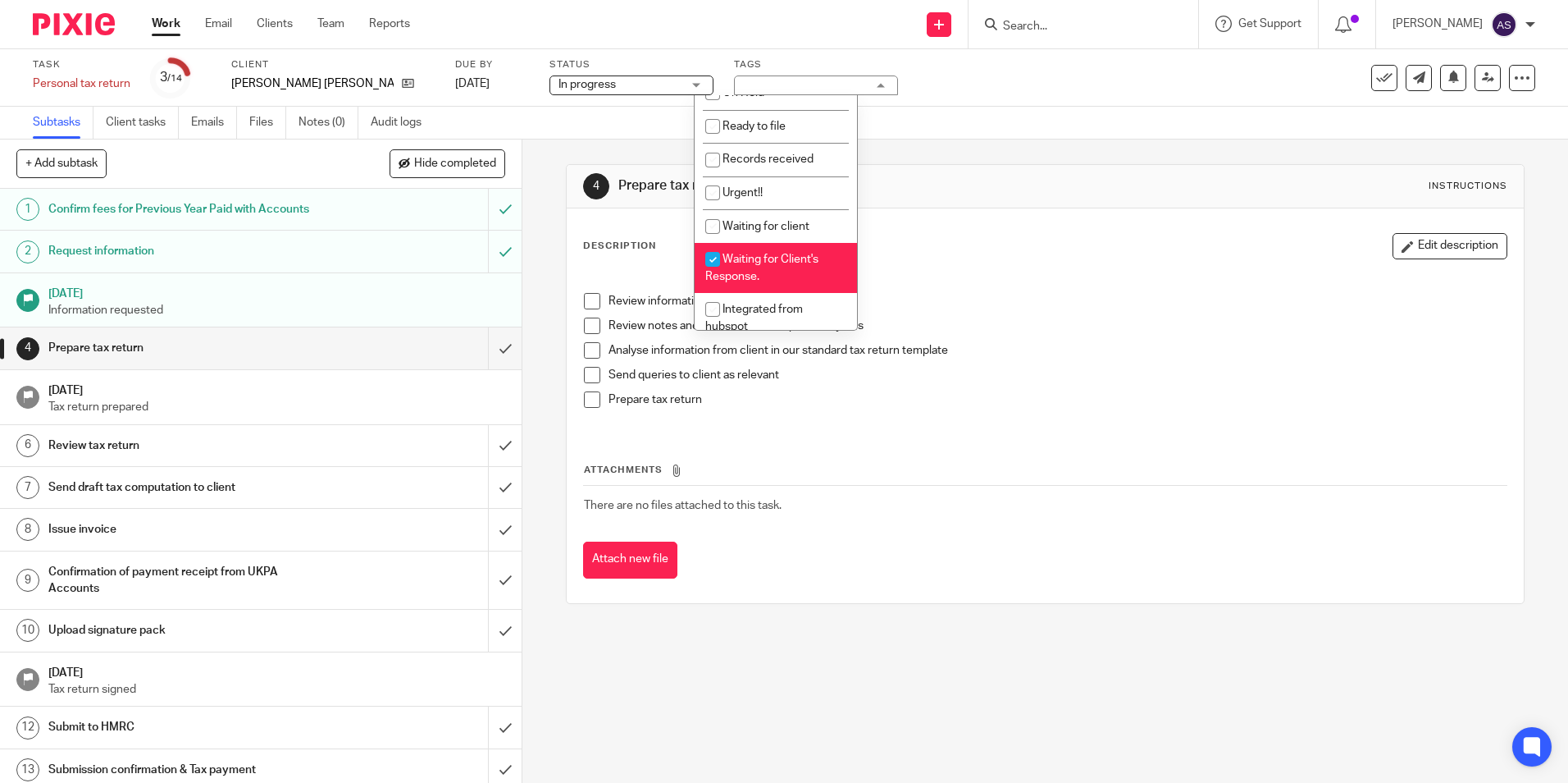
click at [716, 258] on input "checkbox" at bounding box center [713, 259] width 32 height 32
checkbox input "false"
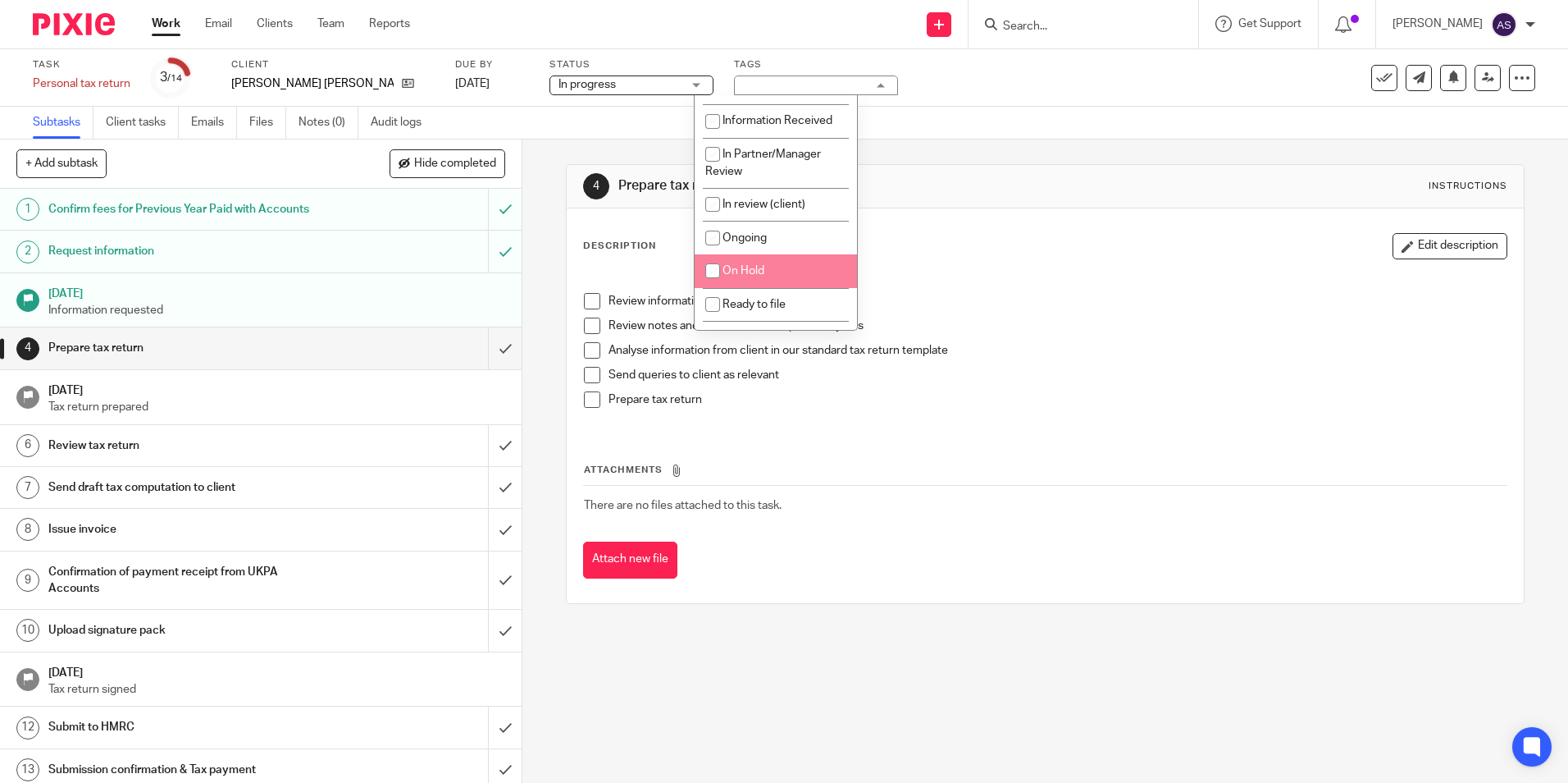
scroll to position [0, 0]
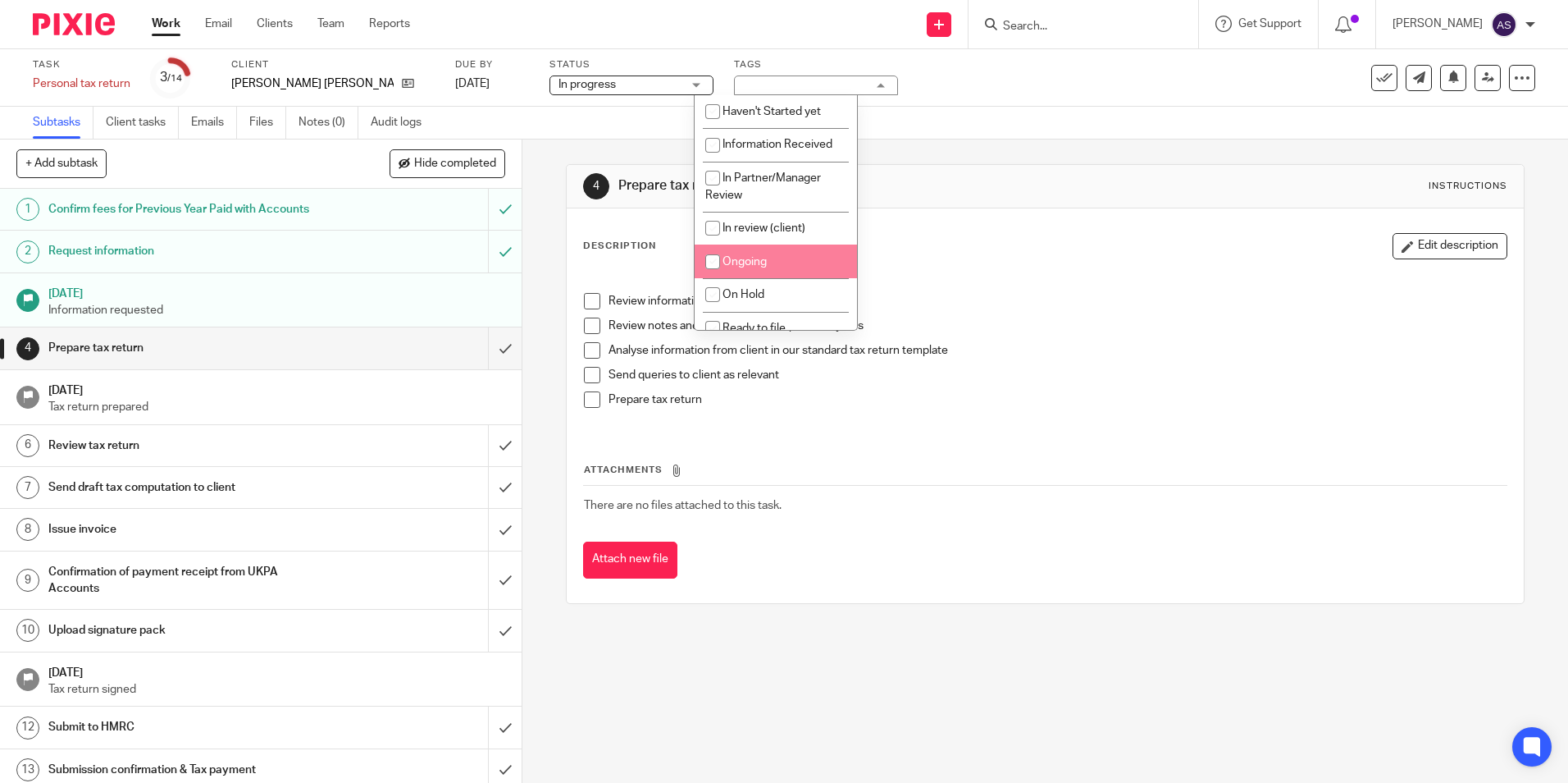
click at [721, 252] on input "checkbox" at bounding box center [713, 262] width 32 height 32
checkbox input "true"
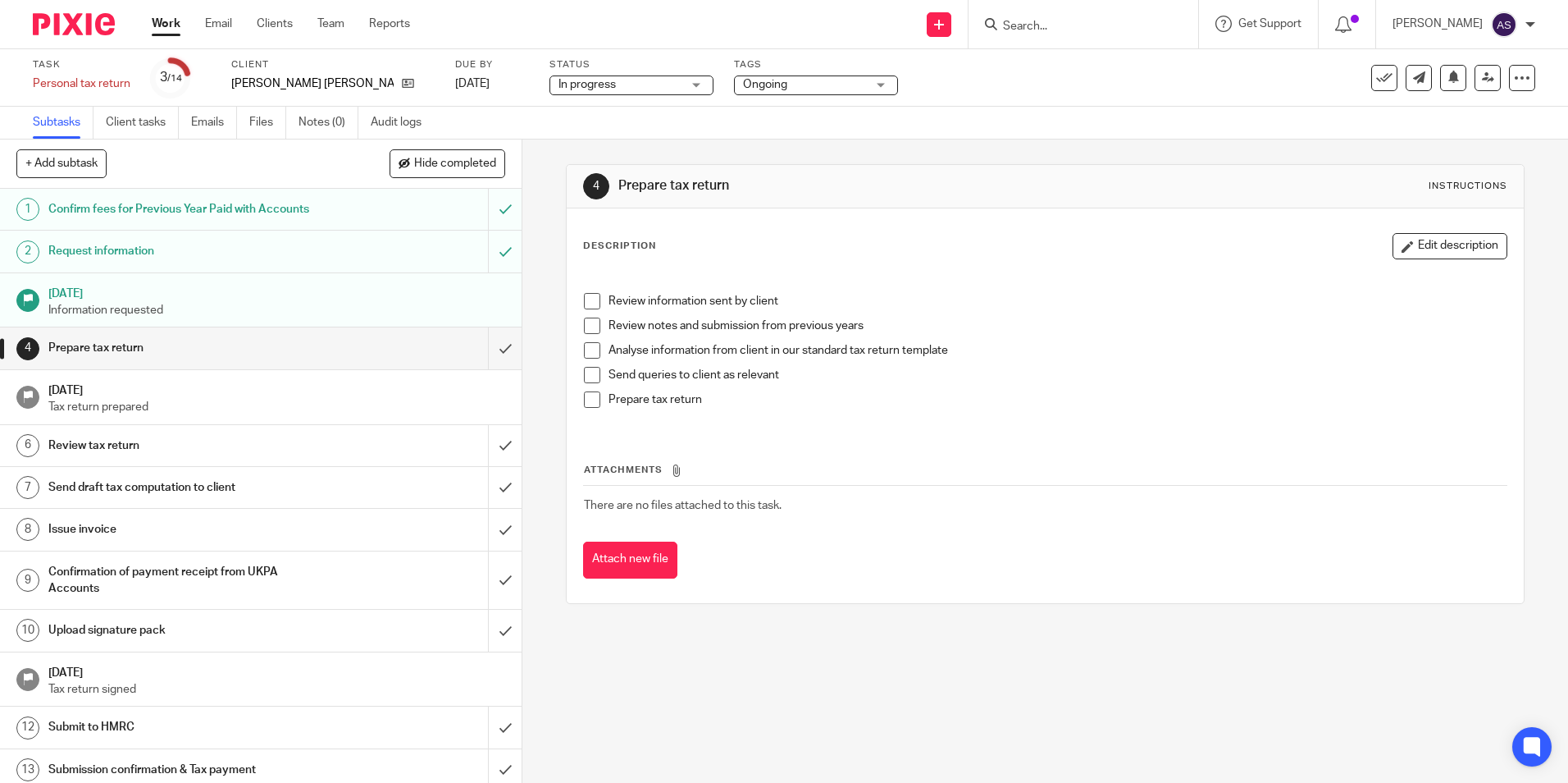
click at [1069, 583] on div "Description Edit description Review information sent by client Review notes and…" at bounding box center [1045, 406] width 956 height 395
drag, startPoint x: 976, startPoint y: 428, endPoint x: 1384, endPoint y: 12, distance: 582.7
click at [976, 426] on div "Review information sent by client Review notes and submission from previous yea…" at bounding box center [1045, 348] width 938 height 160
click at [915, 694] on div "4 Prepare tax return Instructions Description Edit description Review informati…" at bounding box center [1045, 461] width 1046 height 643
click at [1038, 497] on td "There are no files attached to this task." at bounding box center [1045, 505] width 923 height 39
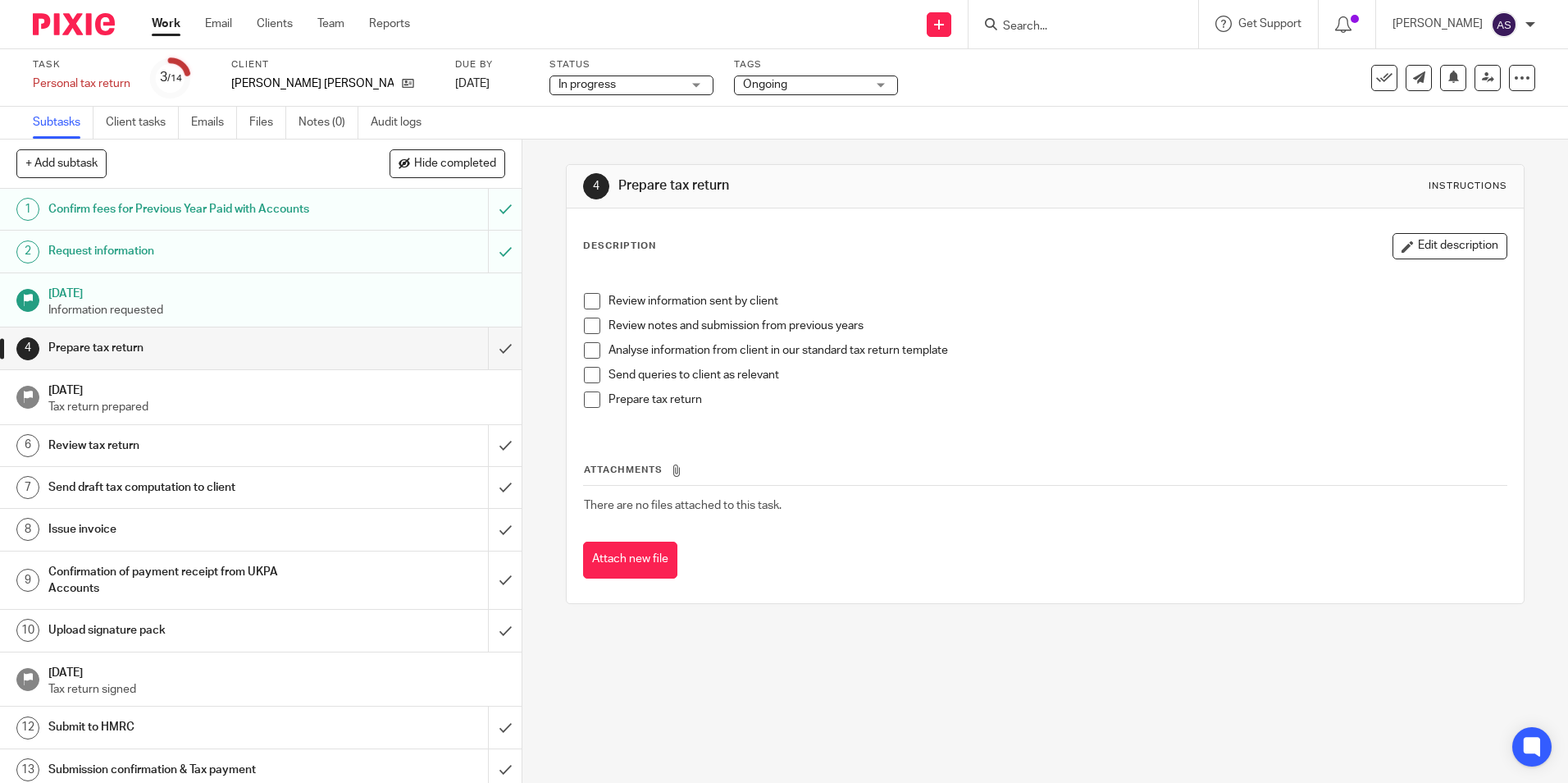
click at [750, 737] on div "4 Prepare tax return Instructions Description Edit description Review informati…" at bounding box center [1045, 461] width 1046 height 643
click at [573, 81] on span "Not started" at bounding box center [548, 85] width 58 height 12
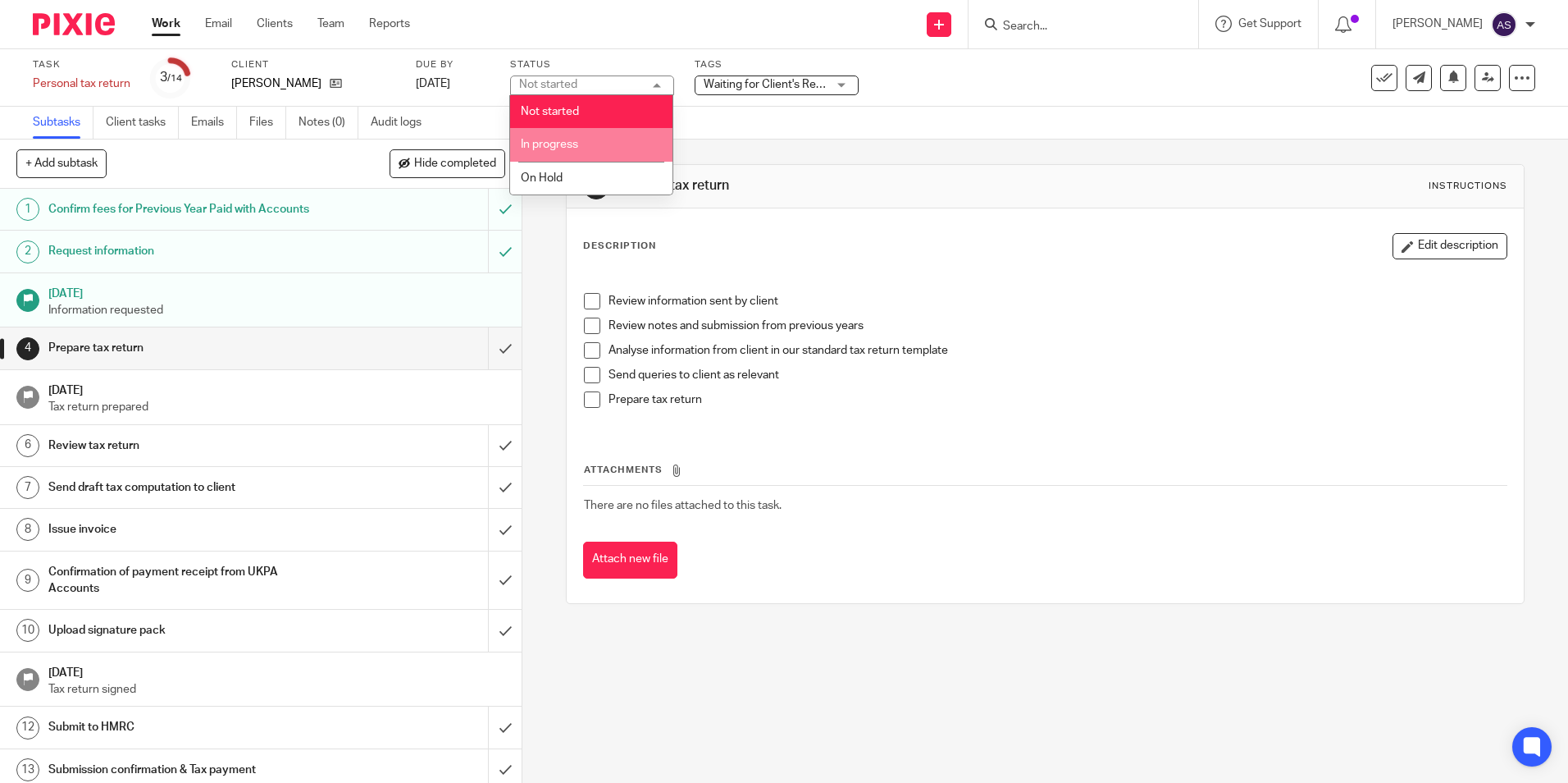
click at [585, 139] on li "In progress" at bounding box center [591, 145] width 162 height 33
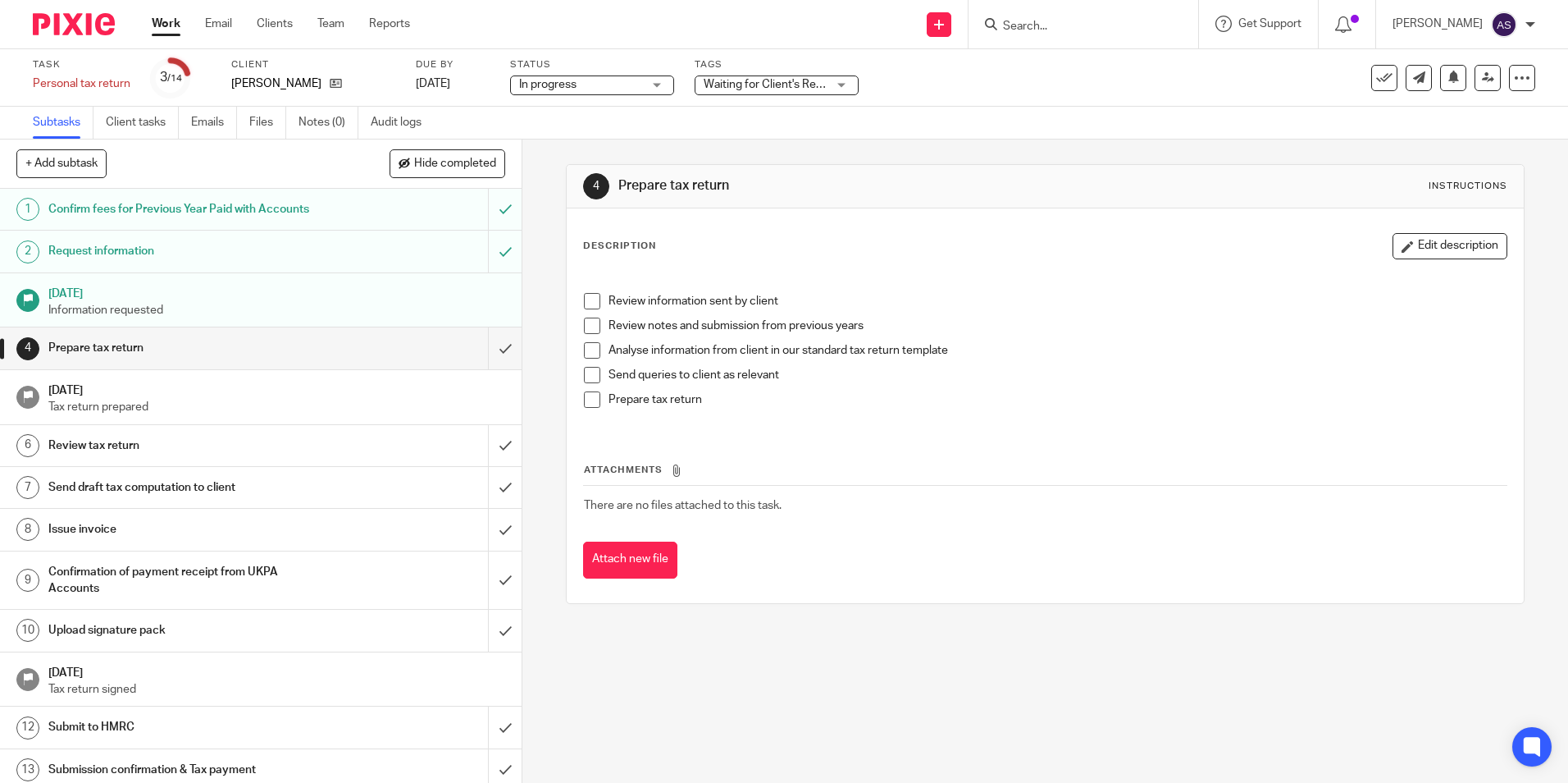
click at [717, 76] on div "Waiting for Client's Response." at bounding box center [776, 86] width 164 height 20
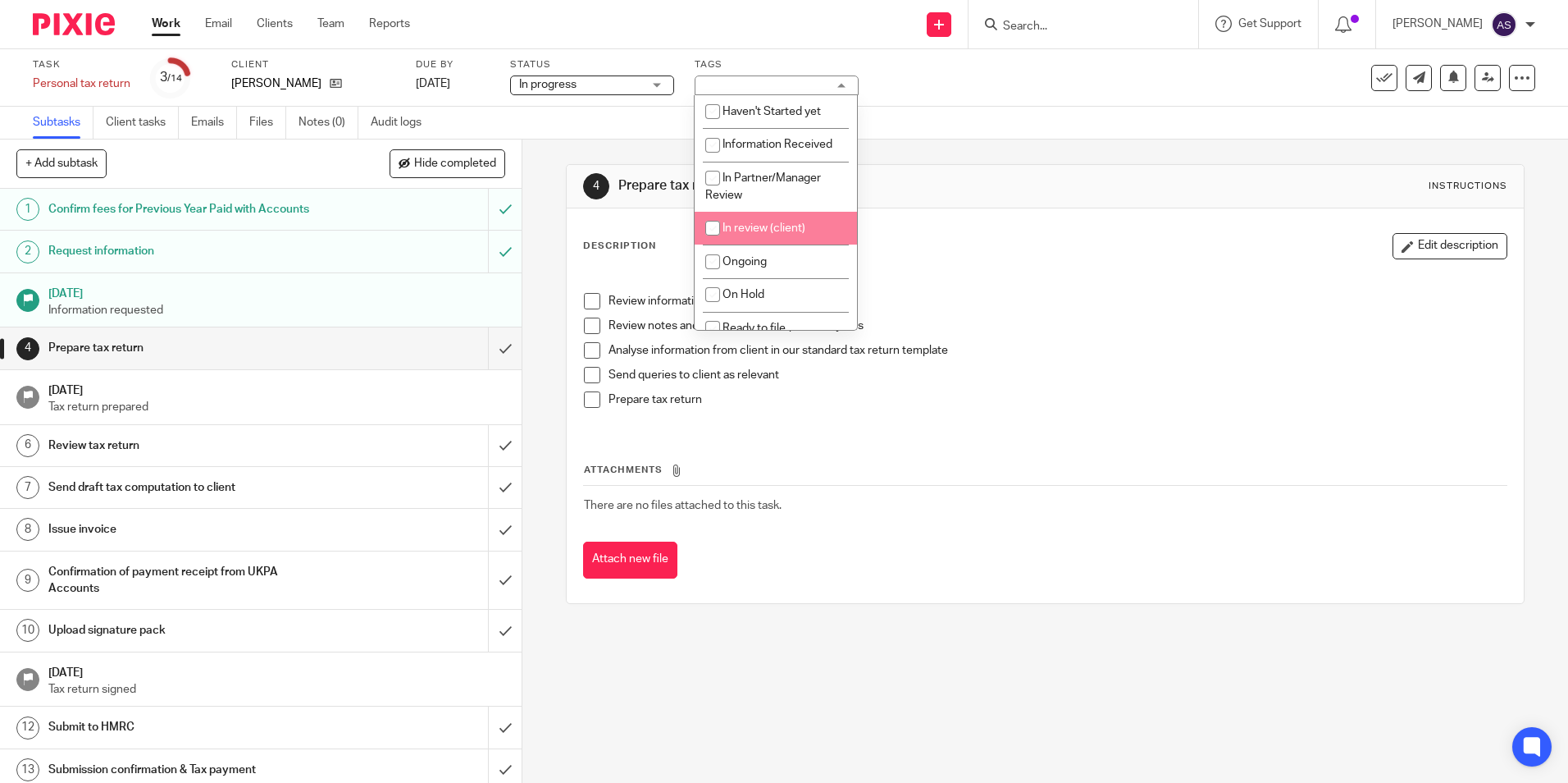
scroll to position [82, 0]
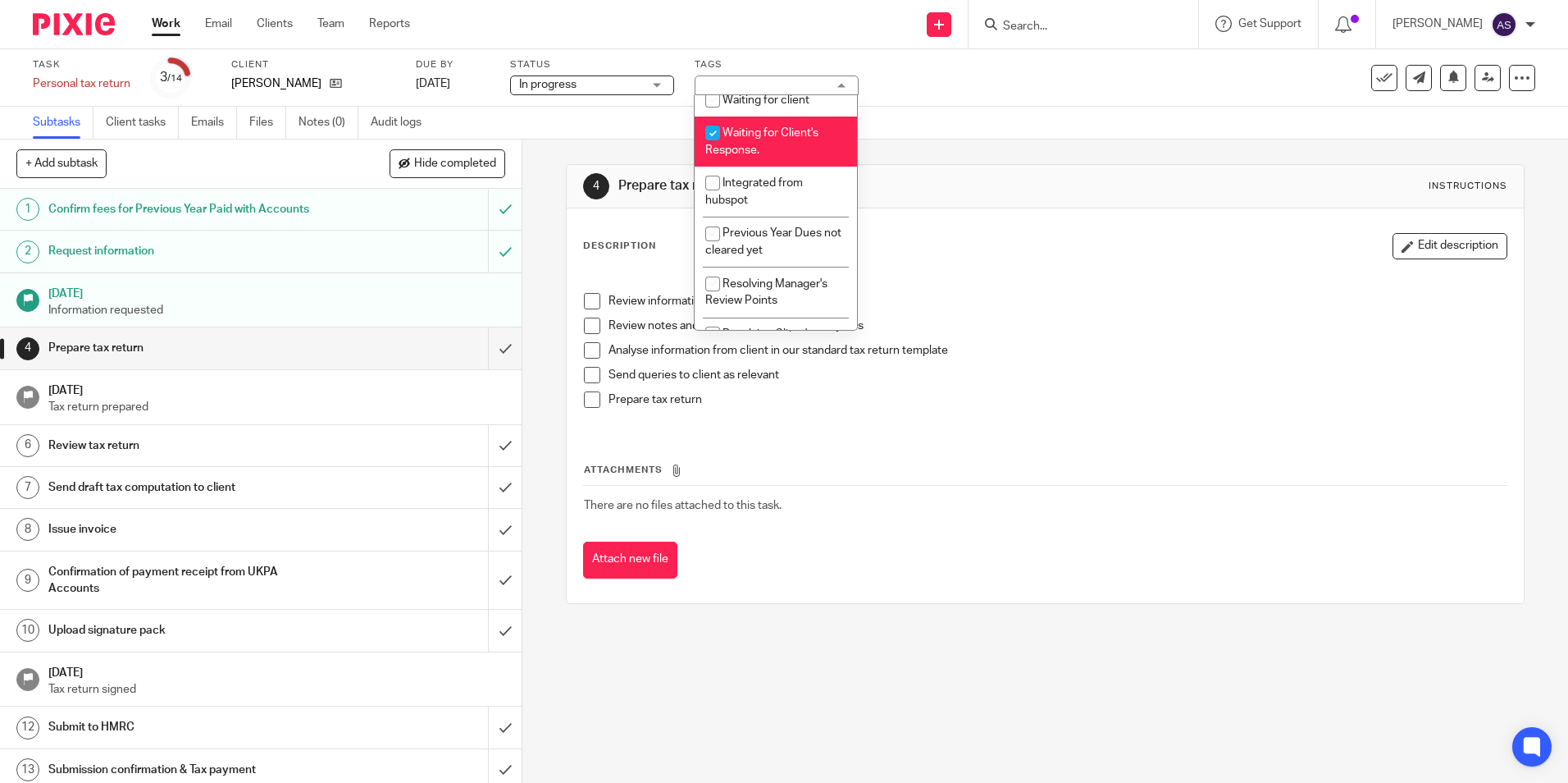
click at [746, 150] on span "Waiting for Client's Response." at bounding box center [762, 141] width 113 height 29
checkbox input "false"
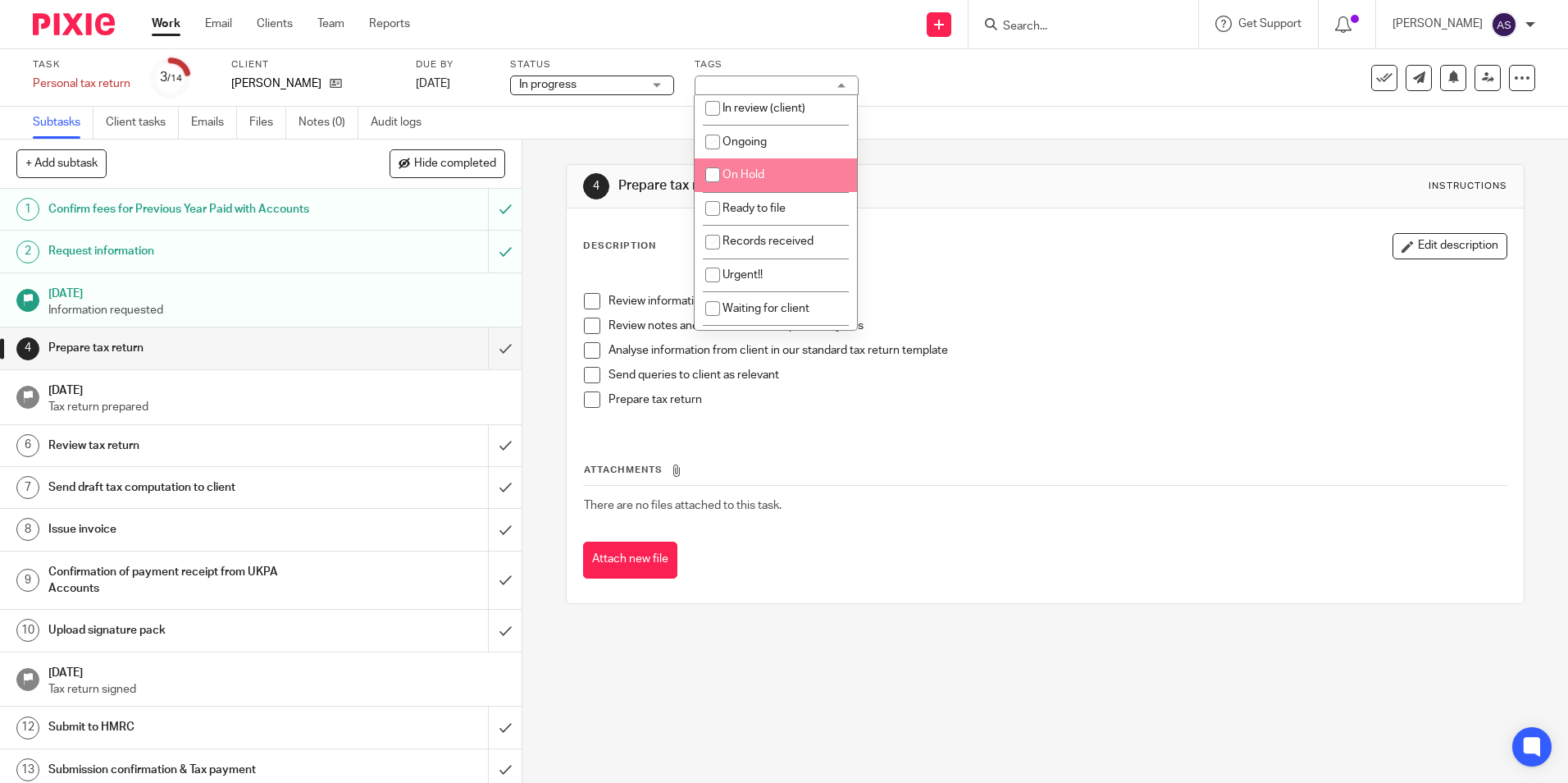
scroll to position [37, 0]
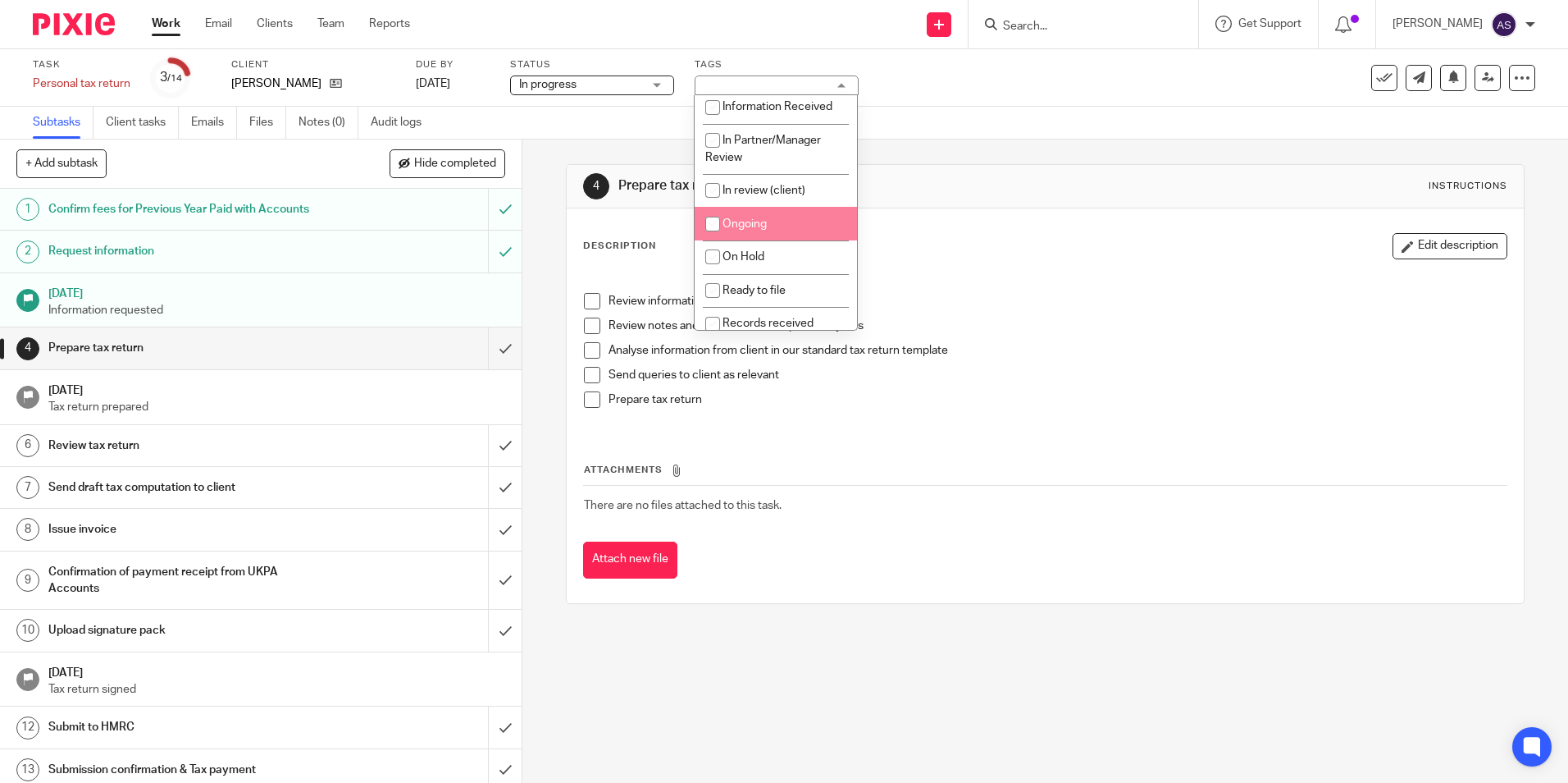
click at [747, 220] on span "Ongoing" at bounding box center [745, 224] width 44 height 12
checkbox input "true"
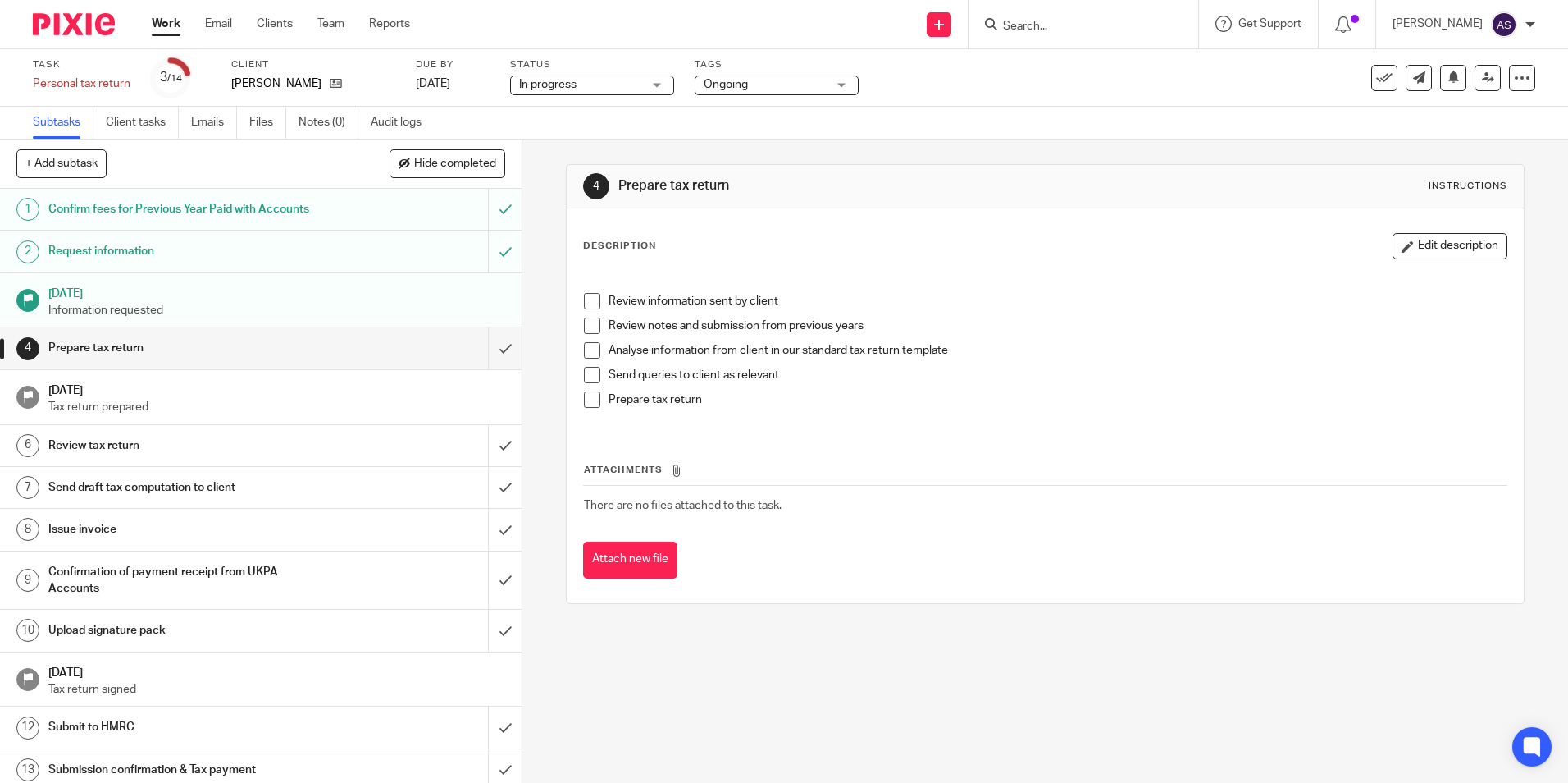
click at [988, 555] on div "Attach new file" at bounding box center [1045, 559] width 923 height 37
click at [587, 298] on span at bounding box center [592, 301] width 17 height 17
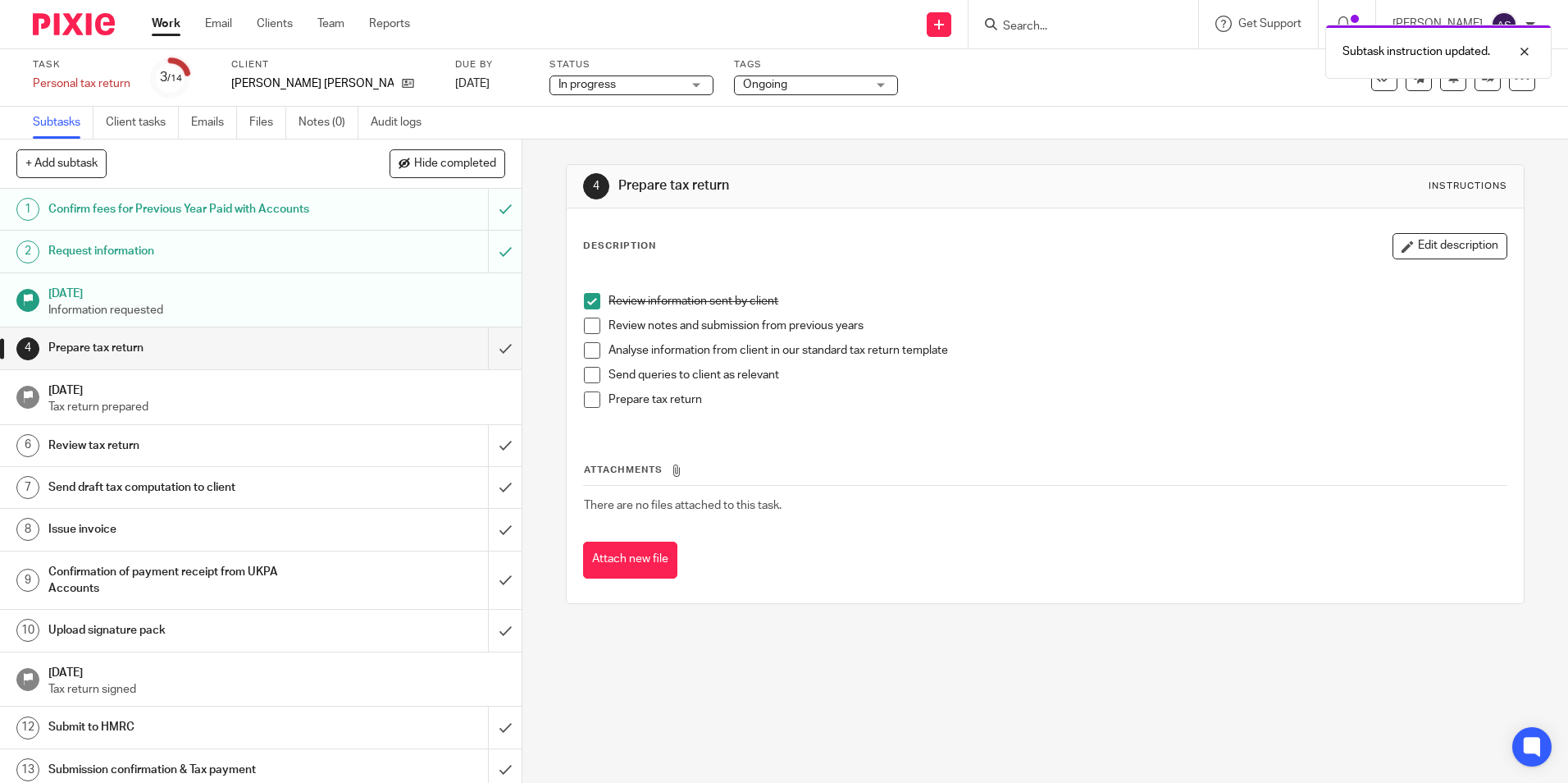
click at [590, 327] on span at bounding box center [592, 326] width 17 height 17
click at [590, 347] on span at bounding box center [592, 351] width 17 height 17
click at [584, 401] on span at bounding box center [592, 400] width 17 height 17
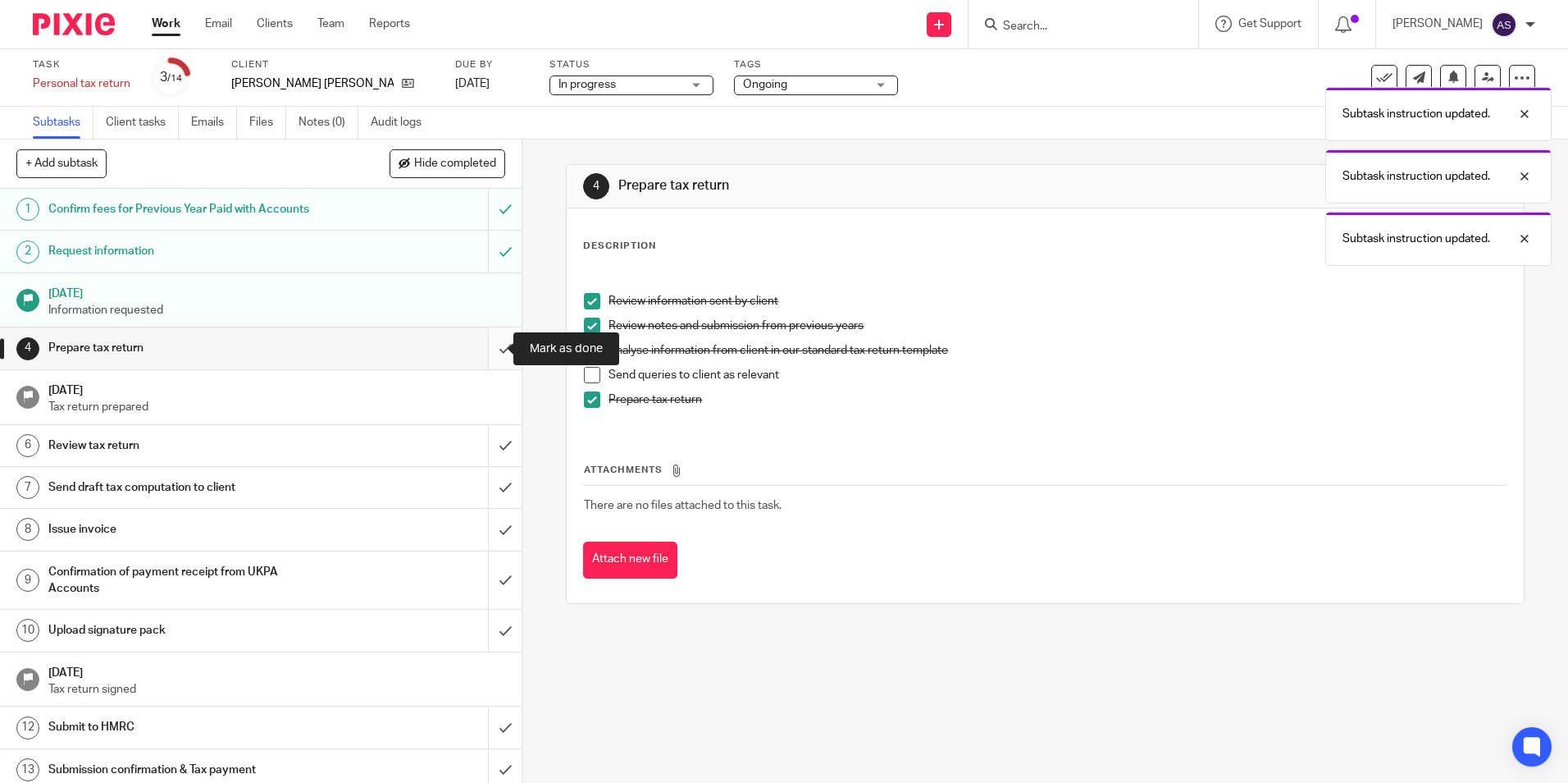
click at [488, 347] on input "submit" at bounding box center [261, 347] width 522 height 41
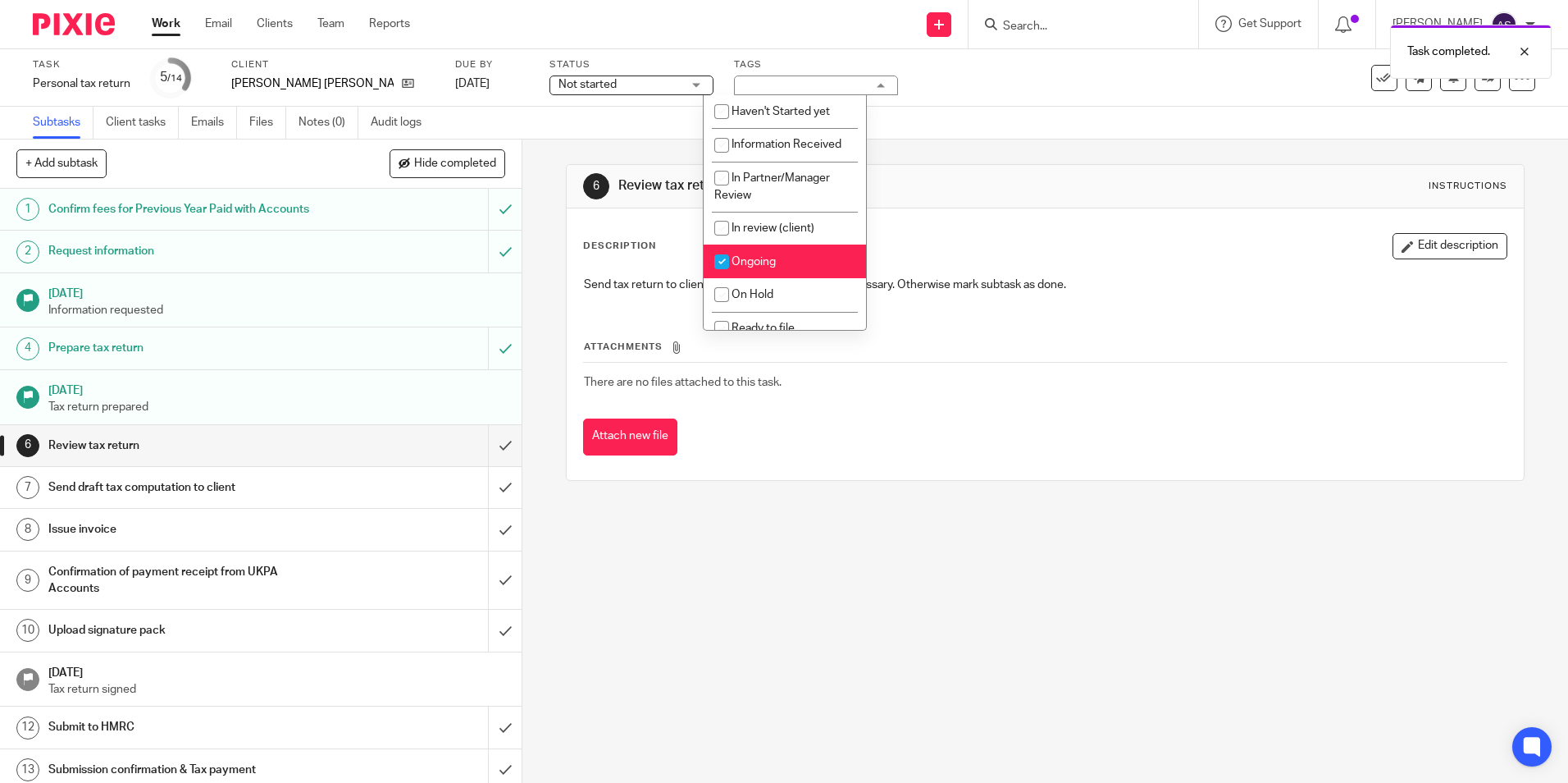
click at [738, 266] on span "Ongoing" at bounding box center [753, 262] width 44 height 12
checkbox input "false"
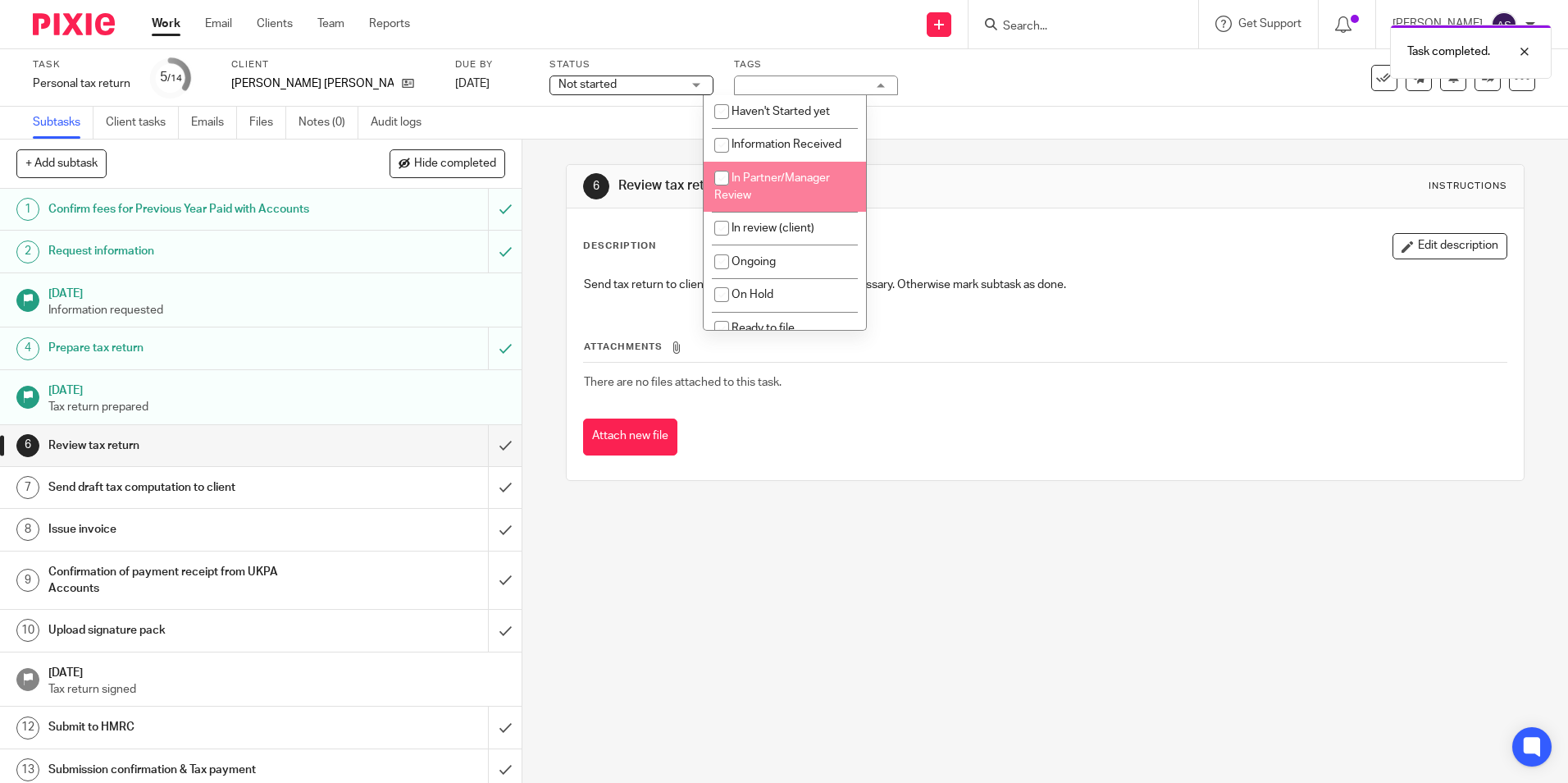
click at [747, 175] on span "In Partner/Manager Review" at bounding box center [772, 186] width 116 height 29
checkbox input "true"
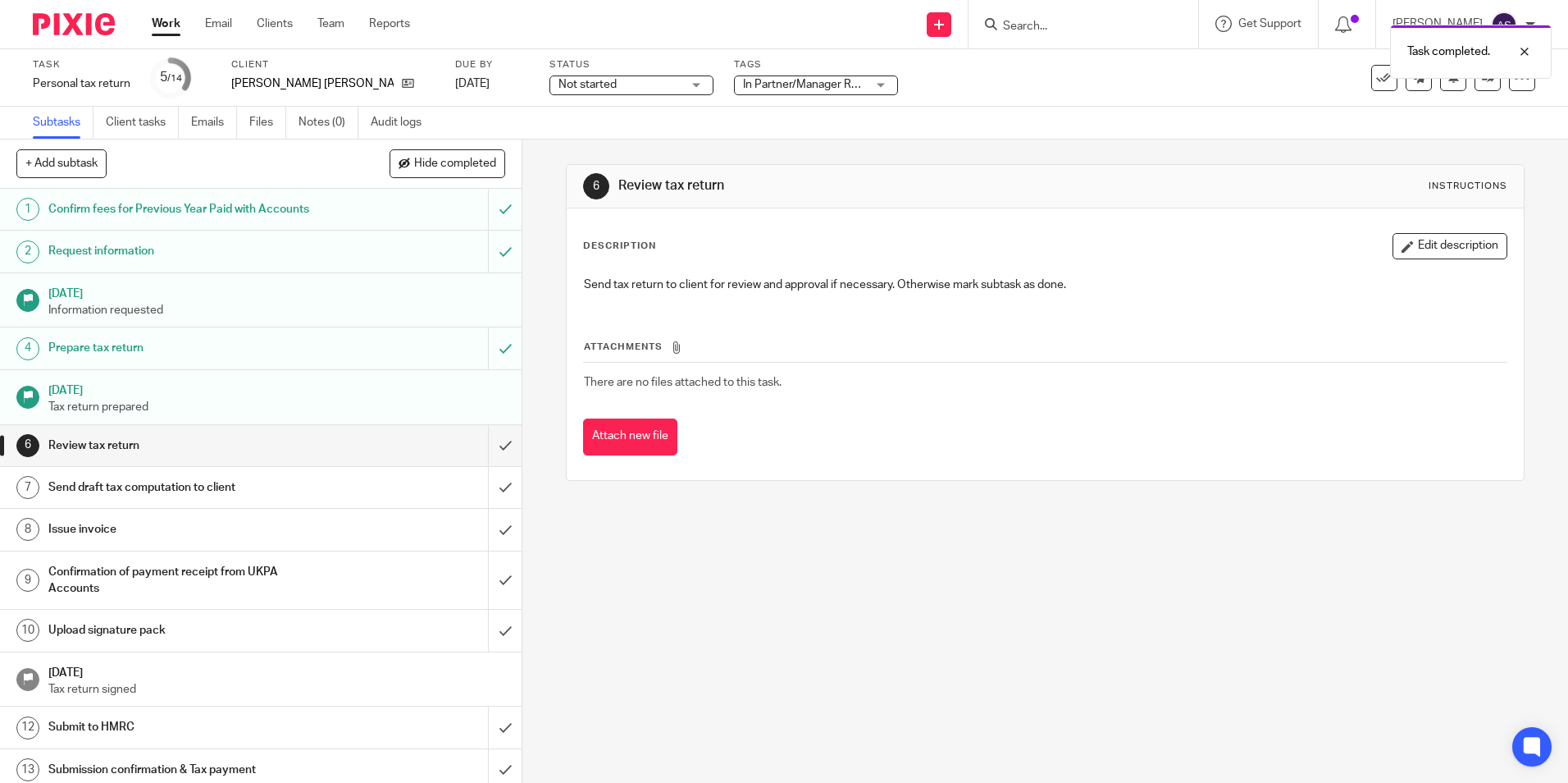
click at [994, 561] on div "6 Review tax return Instructions Description Edit description Send tax return t…" at bounding box center [1045, 461] width 1046 height 643
click at [623, 76] on span "Not started" at bounding box center [620, 85] width 123 height 17
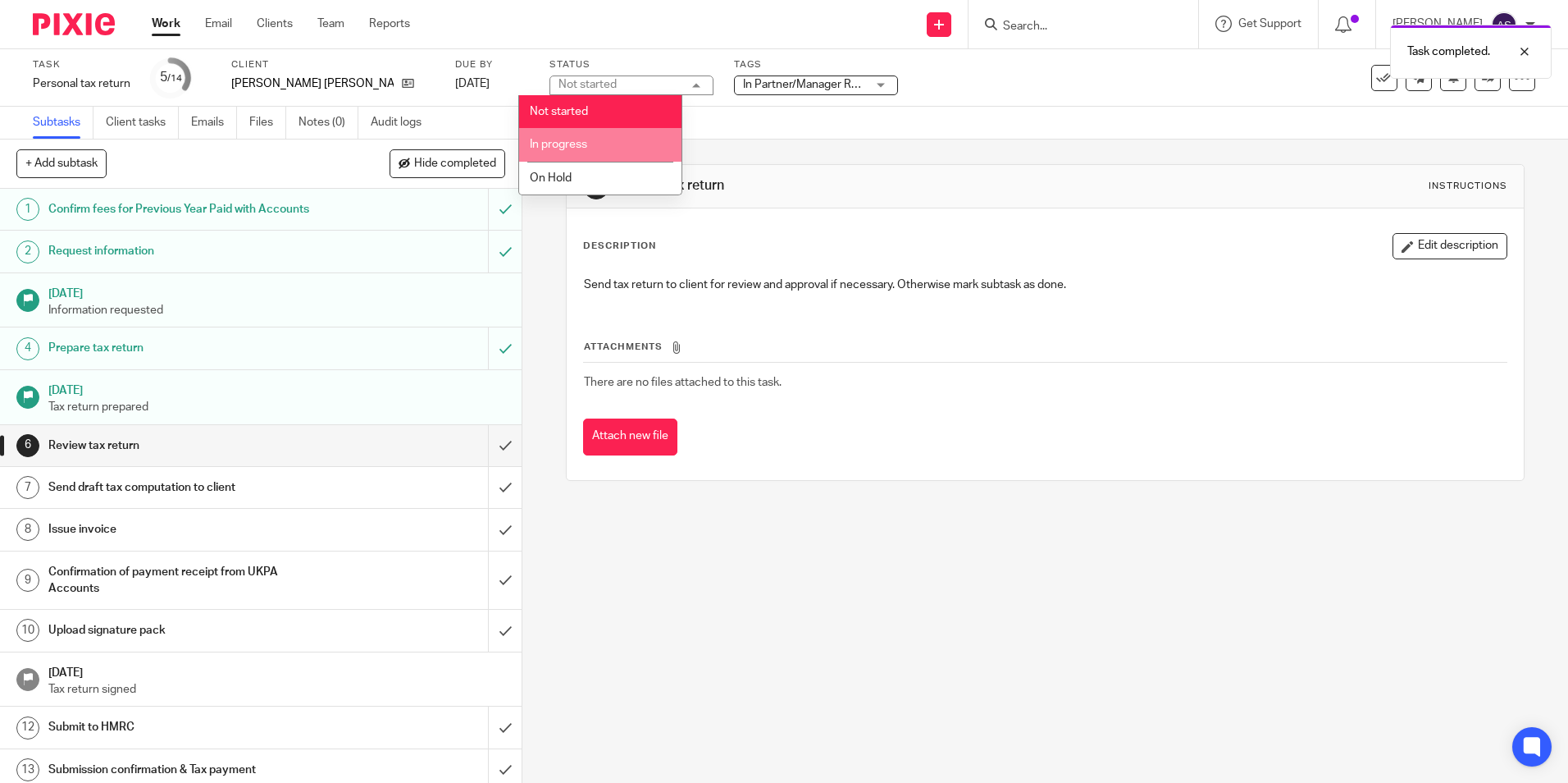
click at [614, 143] on li "In progress" at bounding box center [600, 145] width 162 height 33
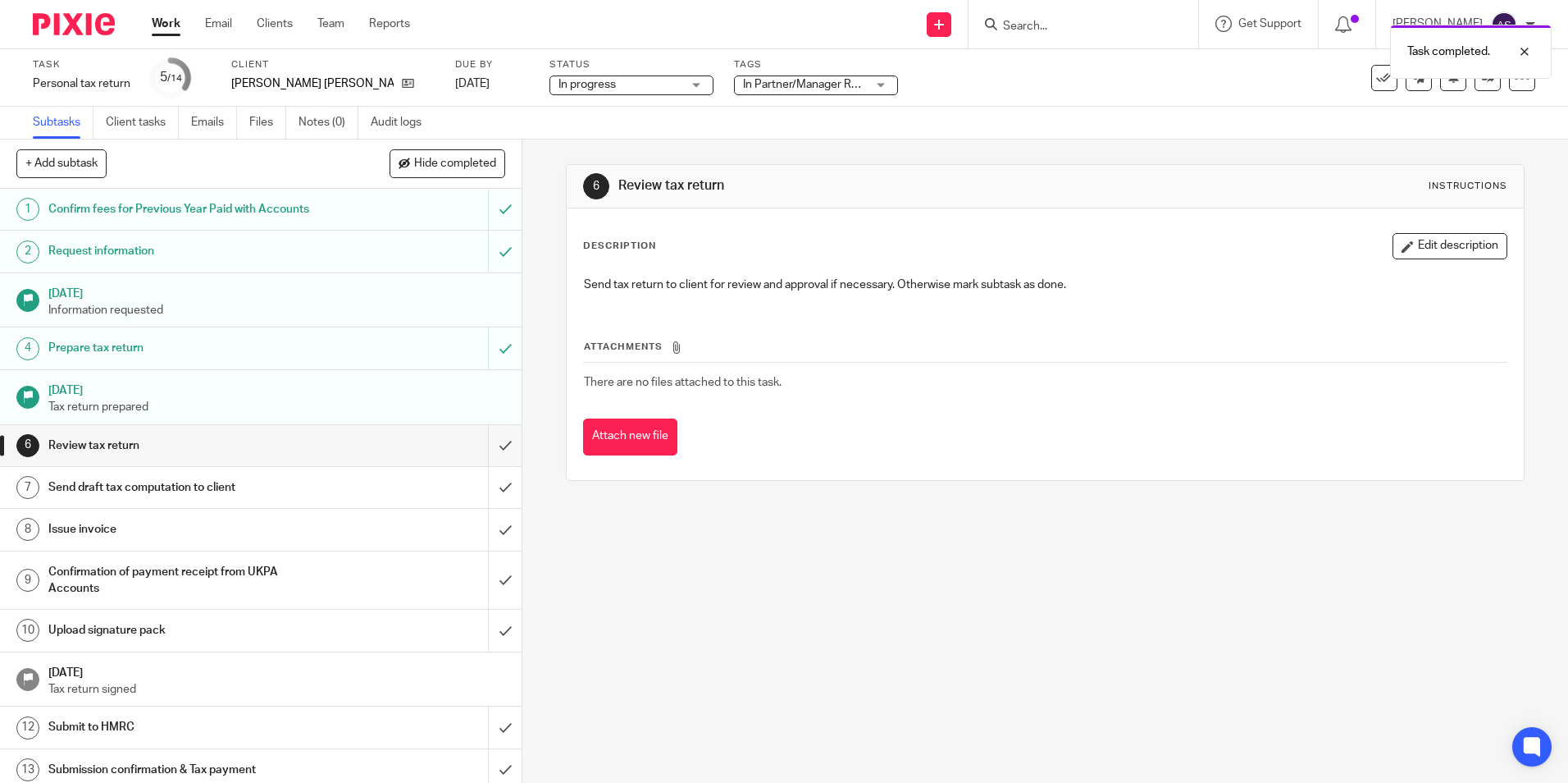
click at [986, 532] on div "6 Review tax return Instructions Description Edit description Send tax return t…" at bounding box center [1045, 461] width 1046 height 643
drag, startPoint x: 979, startPoint y: 633, endPoint x: 1357, endPoint y: 111, distance: 644.5
click at [982, 630] on div "6 Review tax return Instructions Description Edit description Send tax return t…" at bounding box center [1045, 461] width 1046 height 643
click at [1482, 81] on icon at bounding box center [1488, 77] width 12 height 12
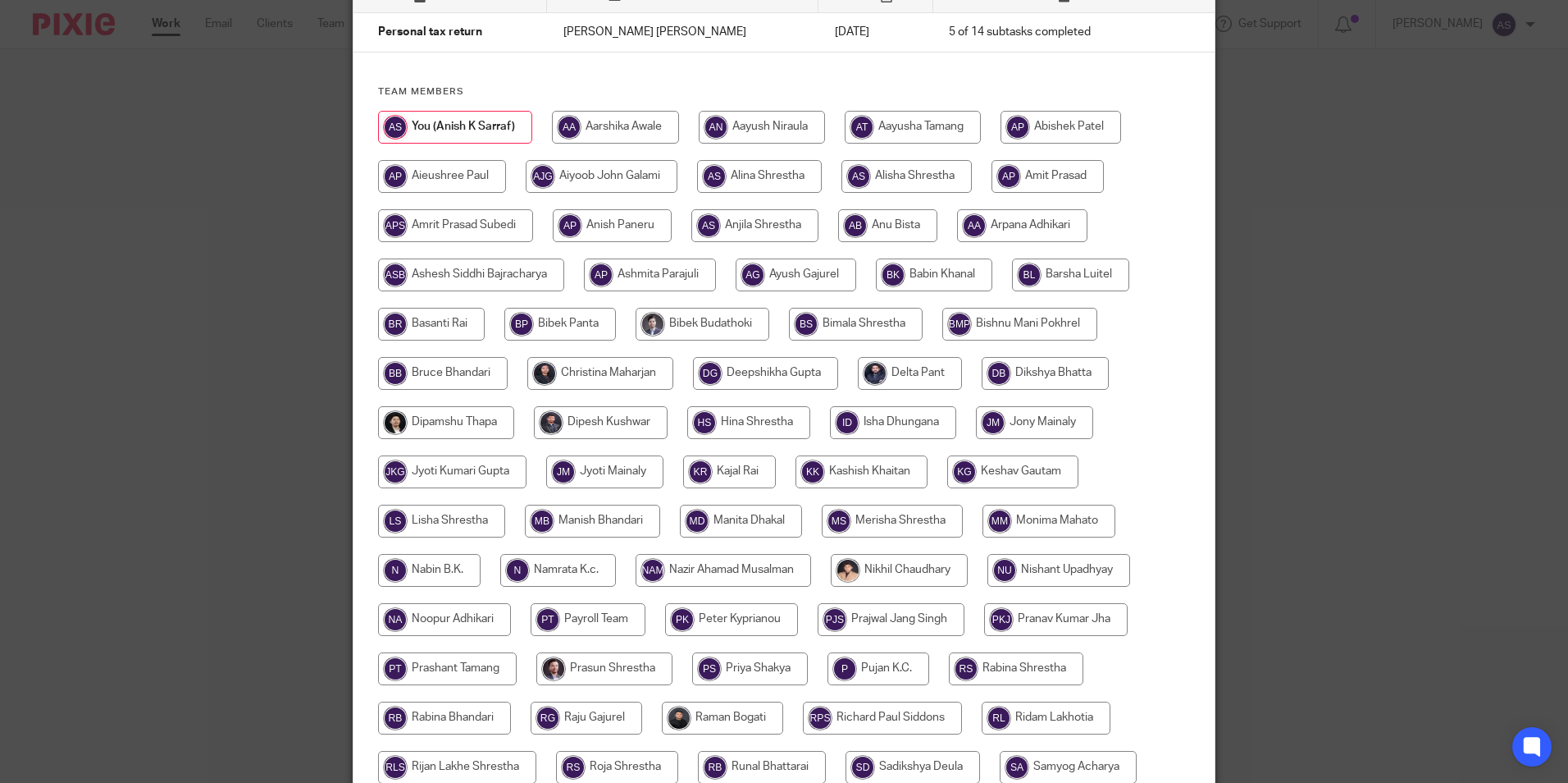
scroll to position [164, 0]
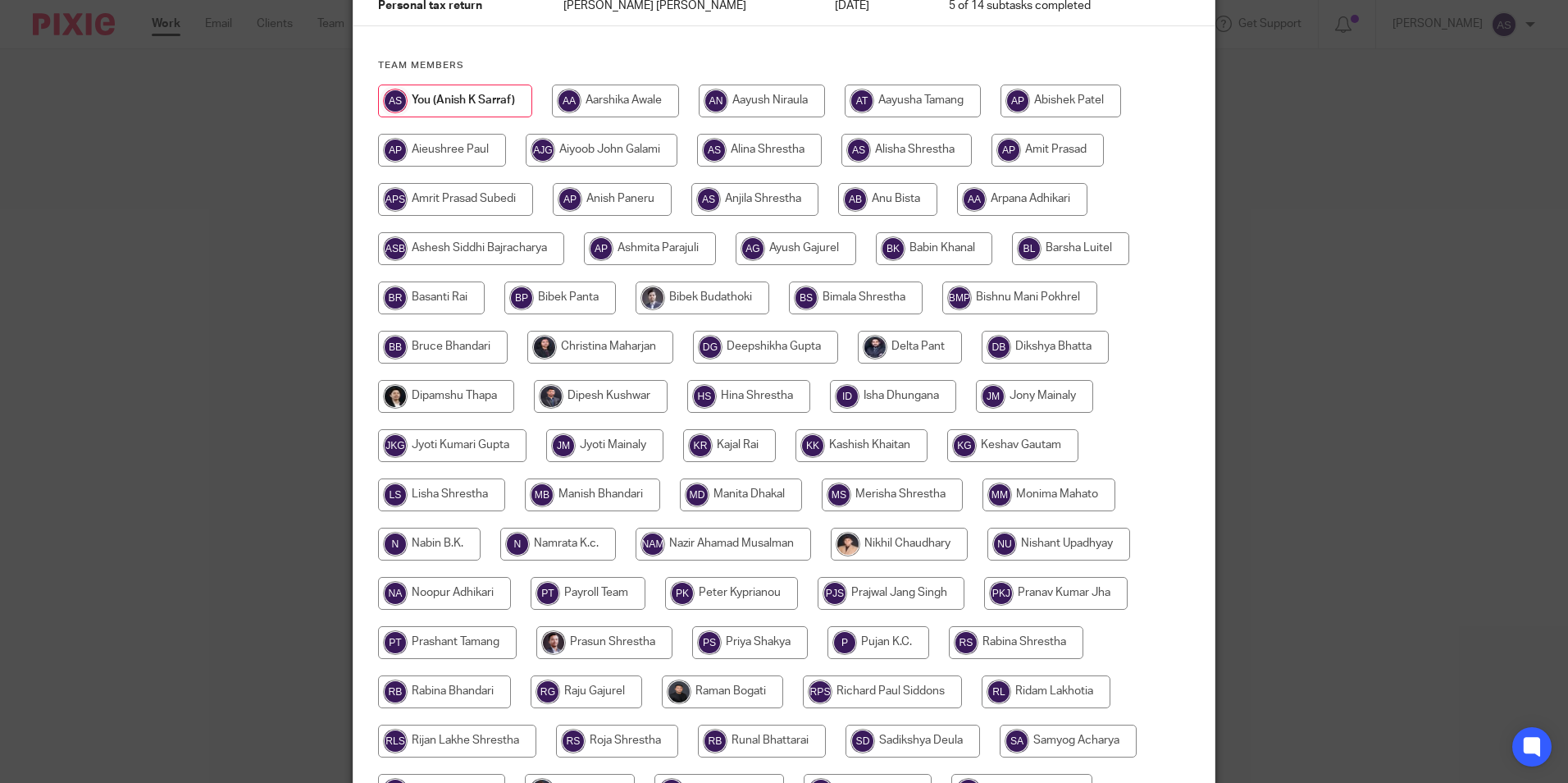
click at [599, 351] on input "radio" at bounding box center [601, 347] width 146 height 32
radio input "true"
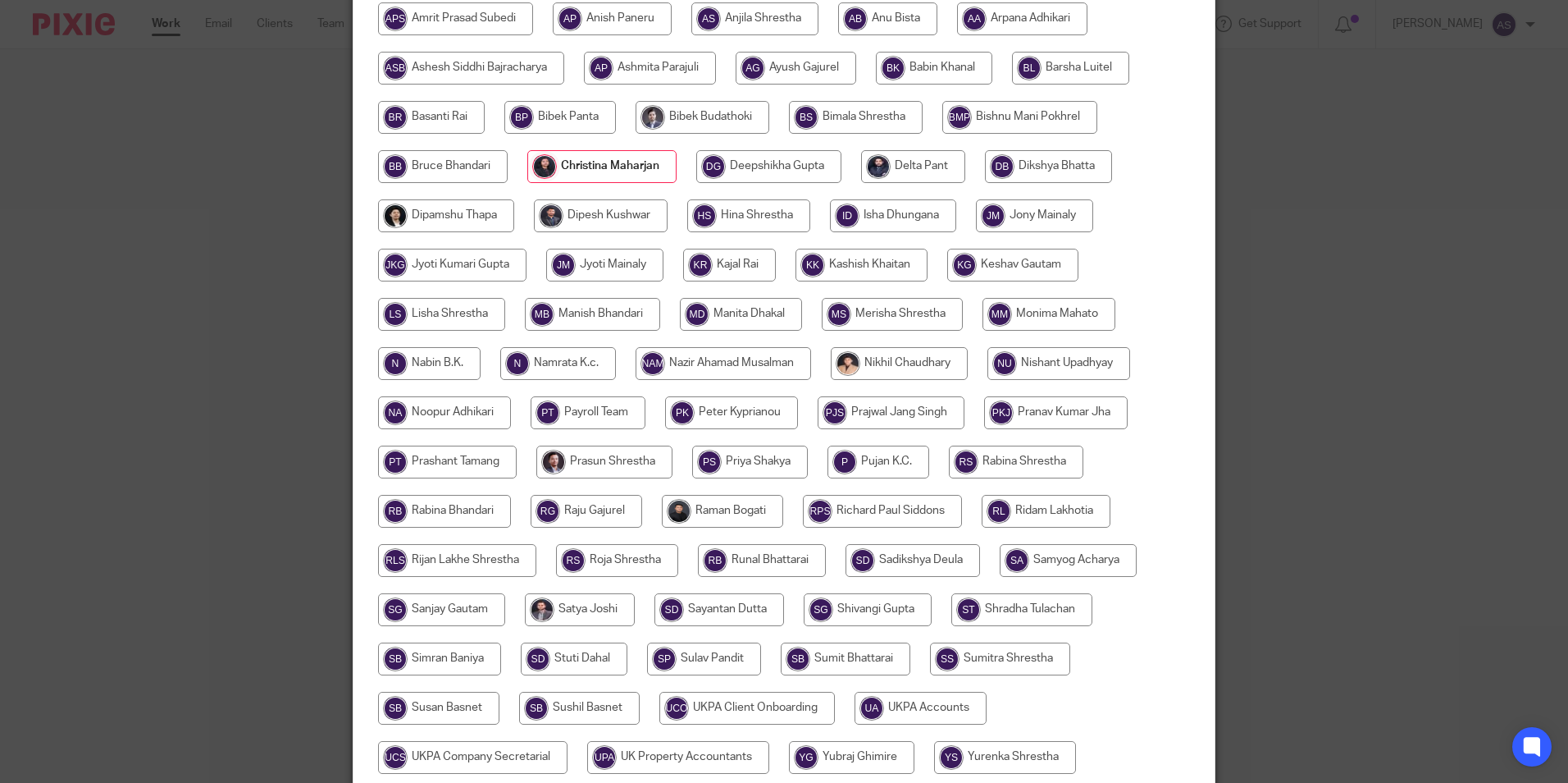
scroll to position [487, 0]
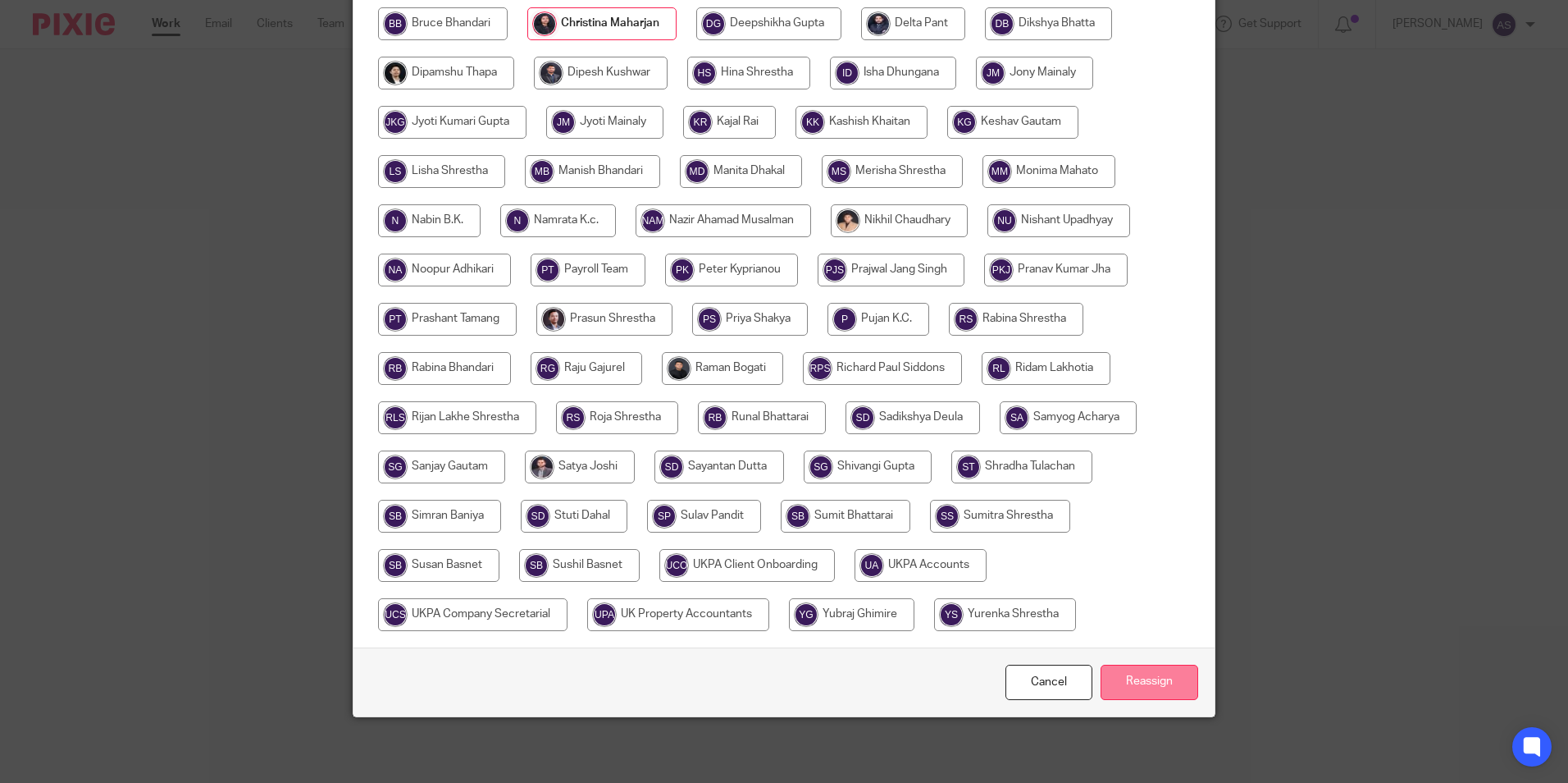
click at [1134, 667] on input "Reassign" at bounding box center [1149, 682] width 97 height 35
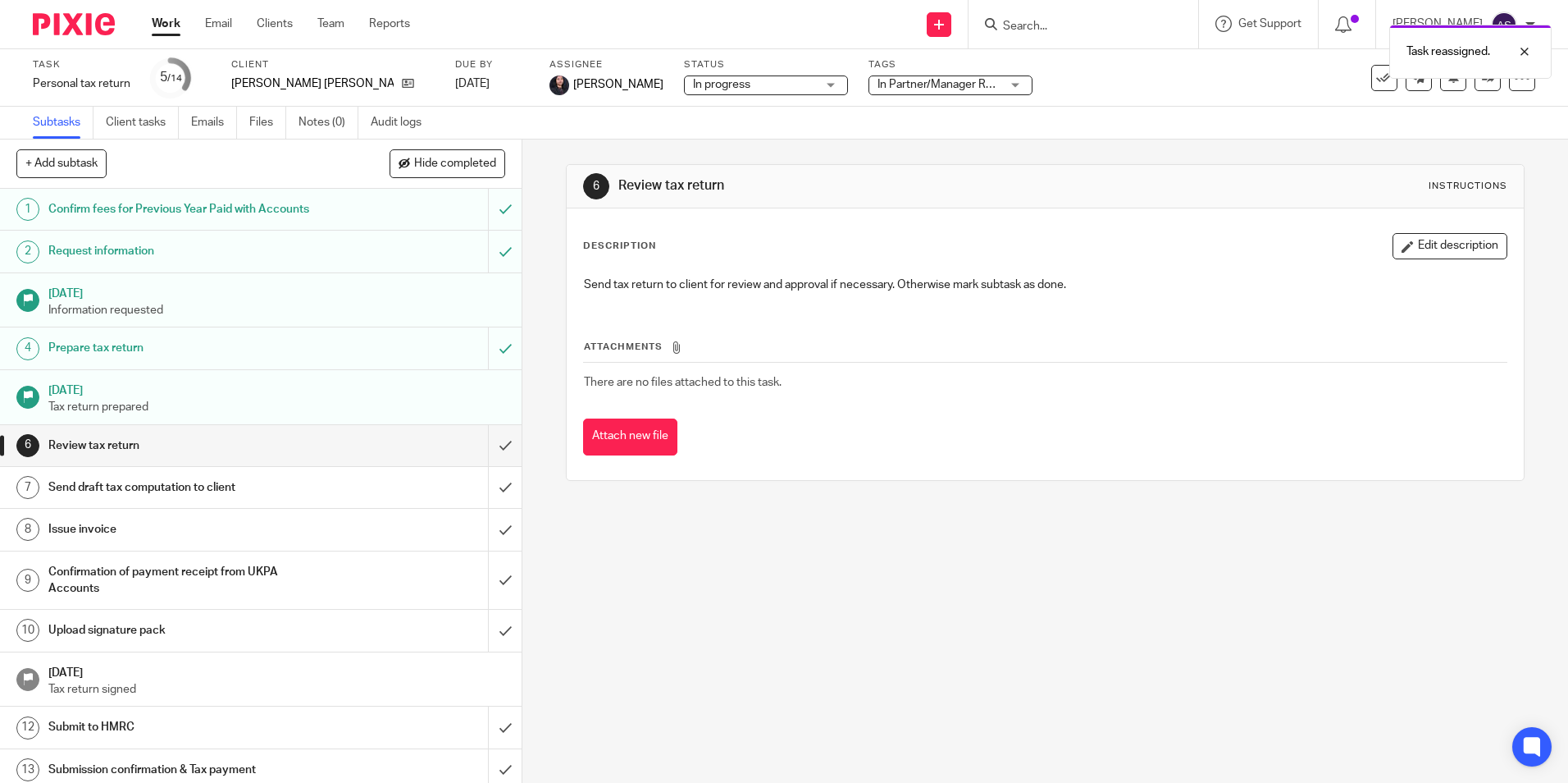
click at [79, 21] on img at bounding box center [73, 24] width 82 height 22
